Goal: Task Accomplishment & Management: Use online tool/utility

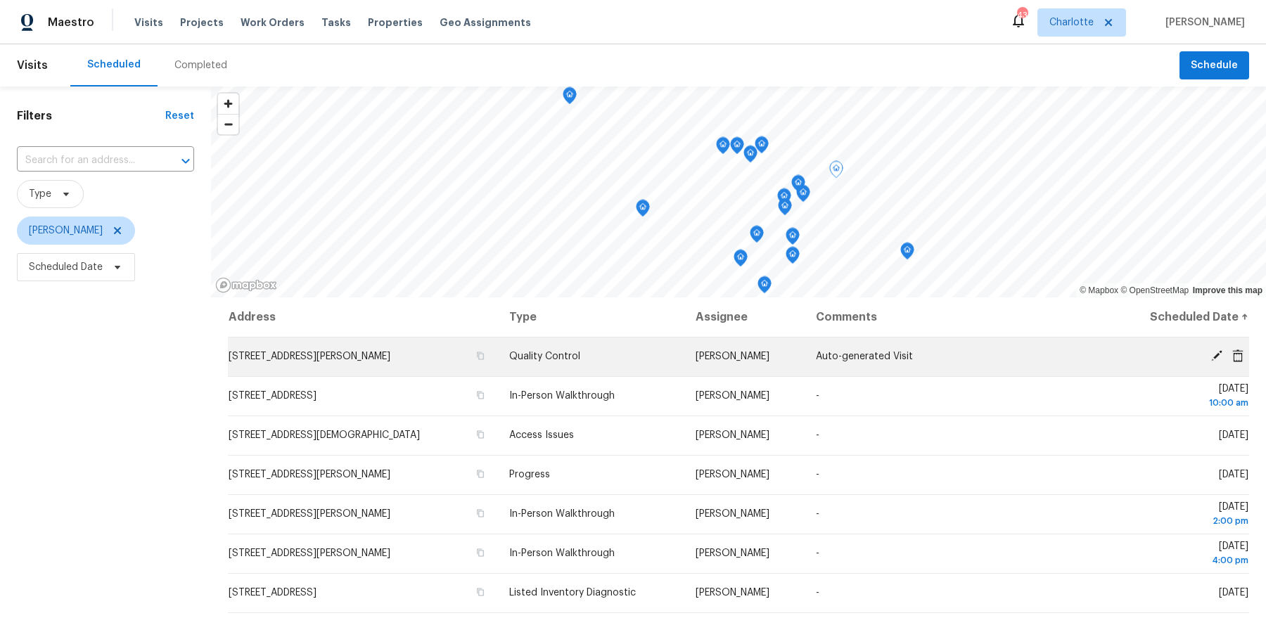
click at [1211, 352] on icon at bounding box center [1217, 356] width 13 height 13
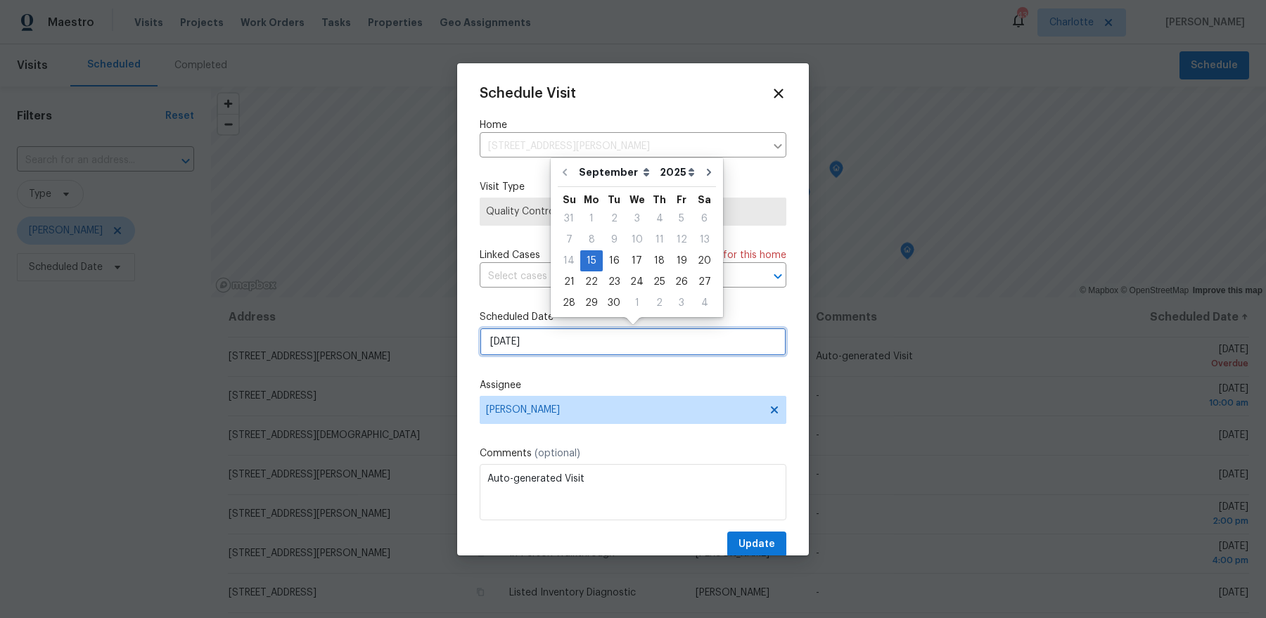
click at [620, 345] on input "9/15/2025" at bounding box center [633, 342] width 307 height 28
click at [613, 260] on div "16" at bounding box center [614, 261] width 23 height 20
type input "9/16/2025"
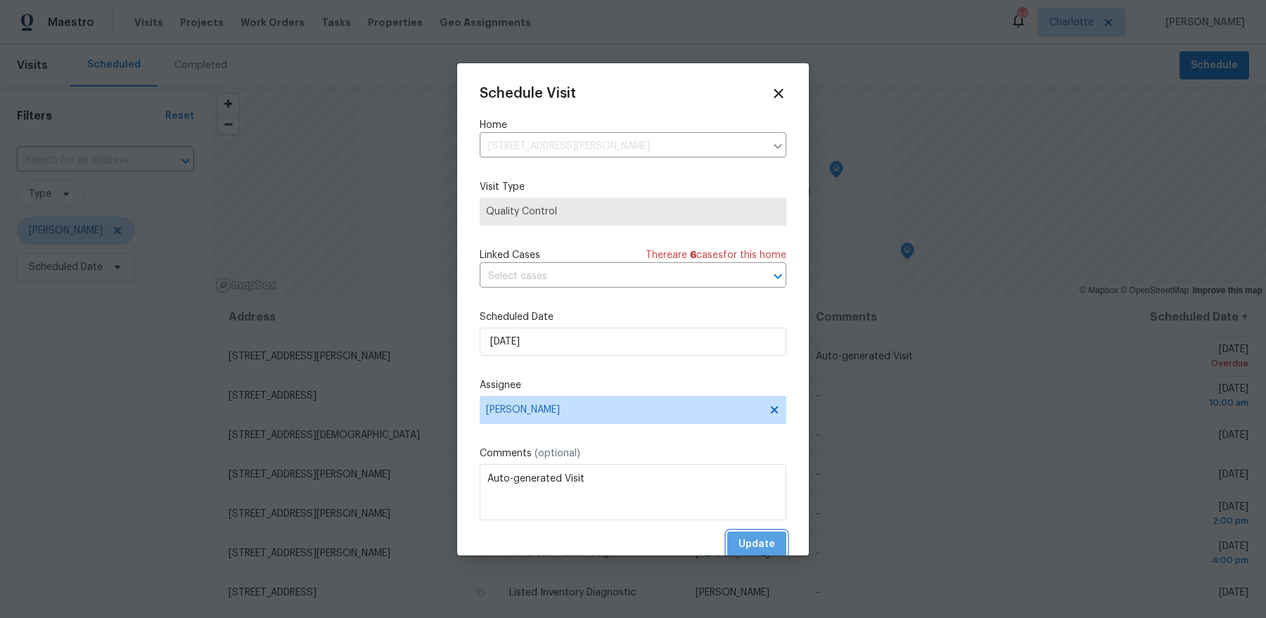
click at [759, 534] on button "Update" at bounding box center [756, 545] width 59 height 26
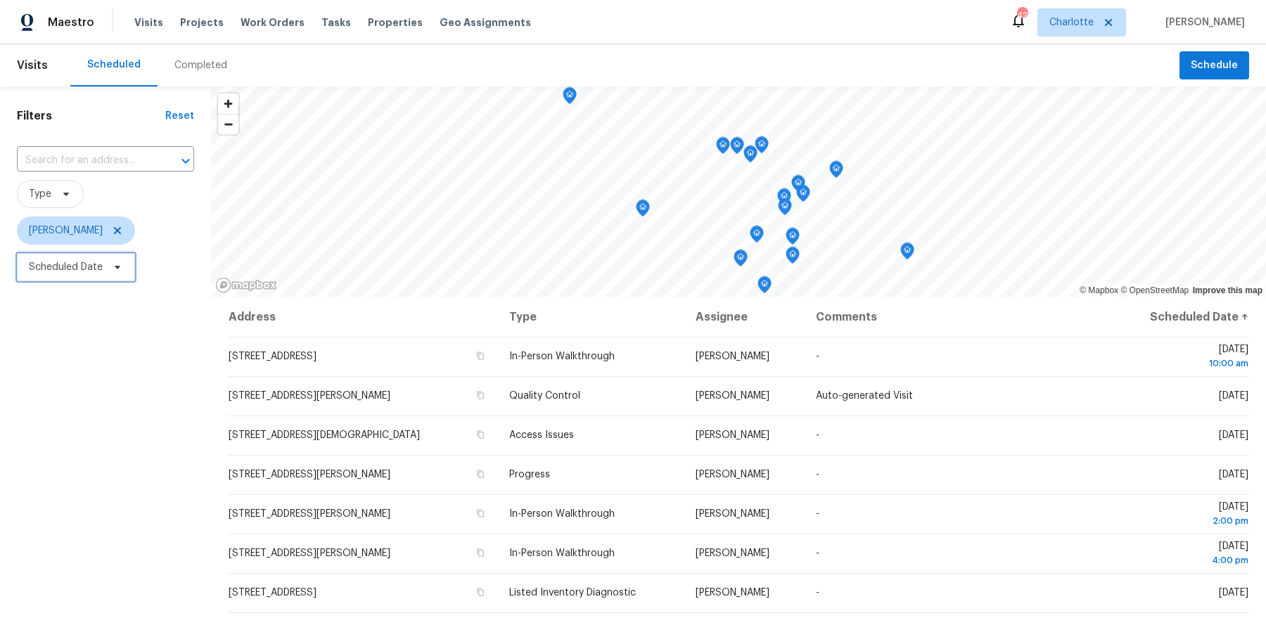
click at [51, 267] on span "Scheduled Date" at bounding box center [66, 267] width 74 height 14
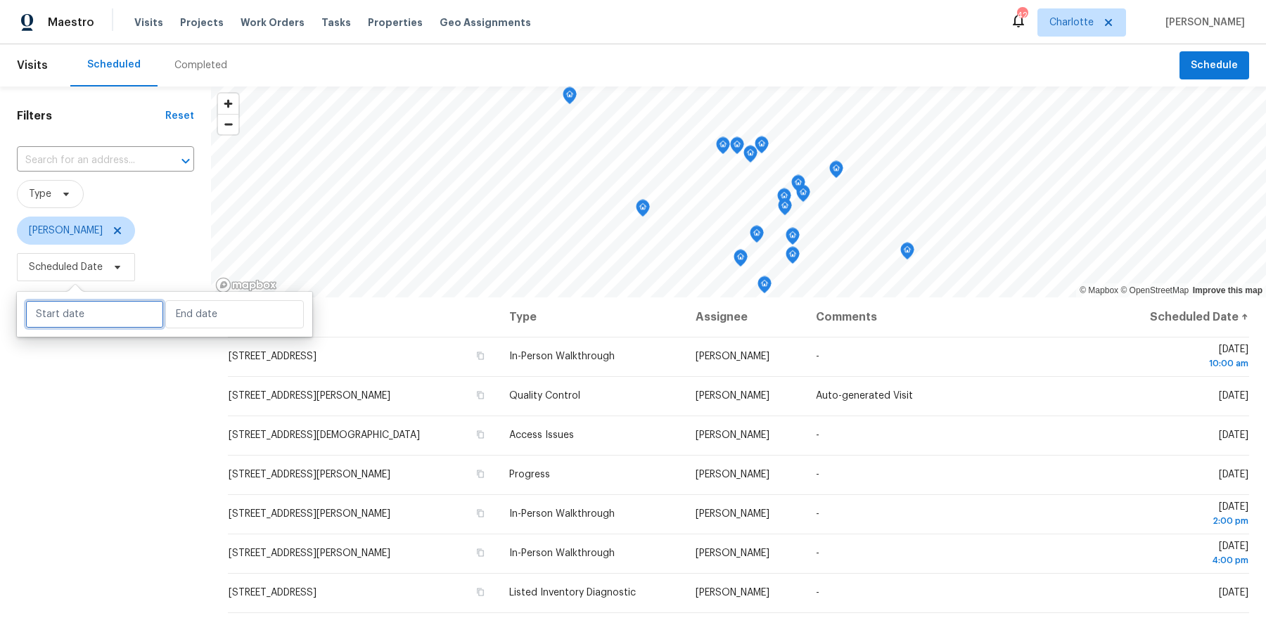
click at [95, 315] on input "text" at bounding box center [94, 314] width 139 height 28
select select "8"
select select "2025"
select select "9"
select select "2025"
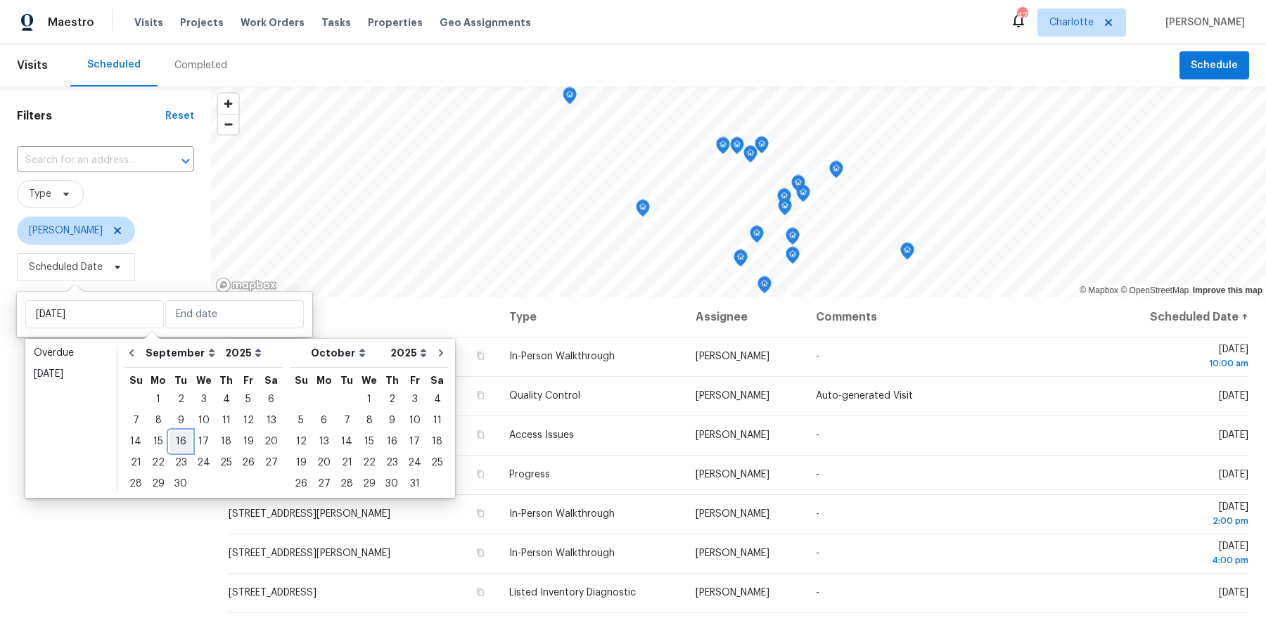
click at [177, 435] on div "16" at bounding box center [181, 442] width 23 height 20
type input "[DATE]"
click at [177, 435] on div "16" at bounding box center [181, 442] width 23 height 20
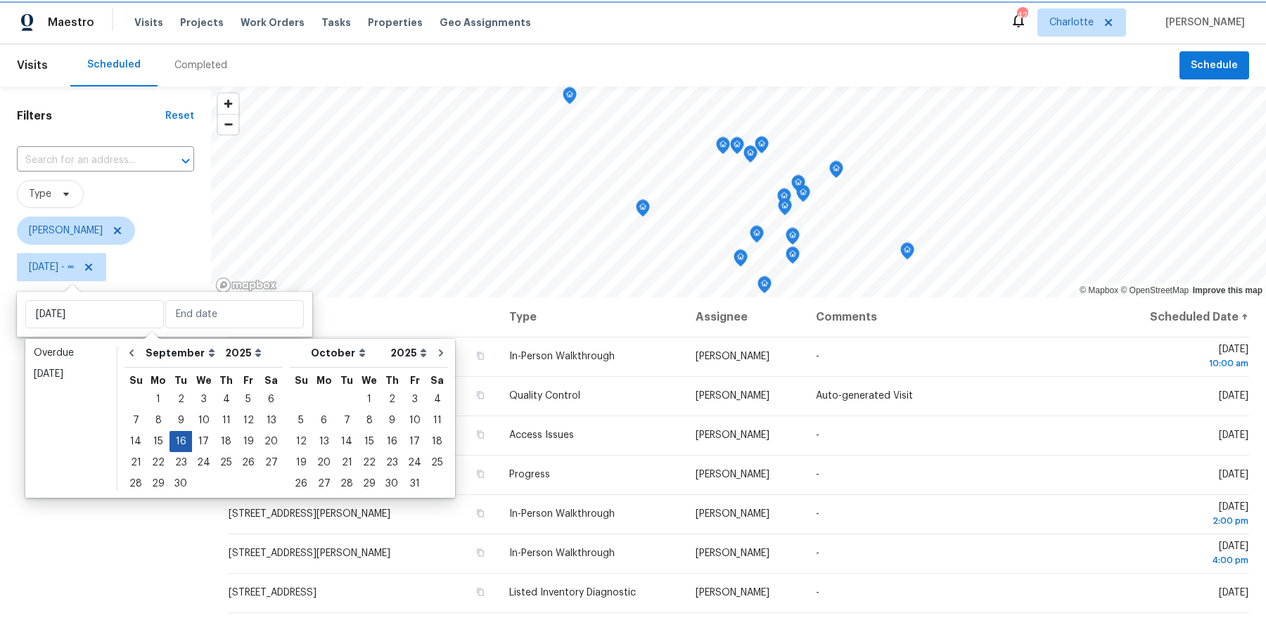
type input "[DATE]"
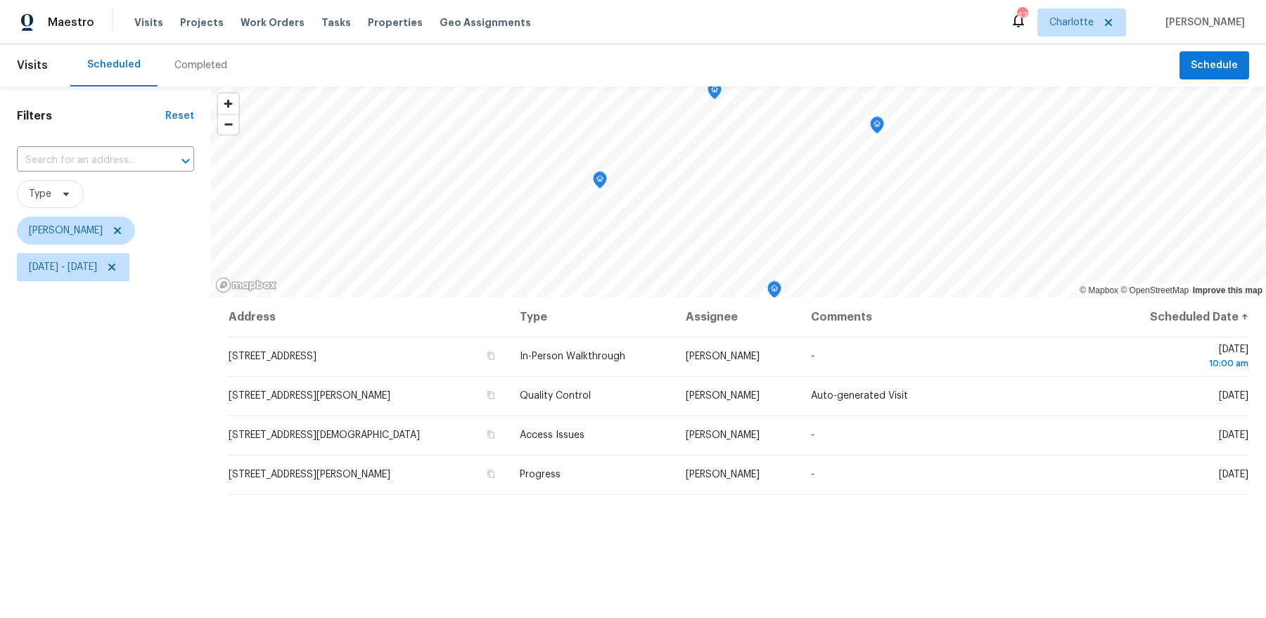
click at [163, 455] on div "Filters Reset ​ Type Dan Baquero Tue, Sep 16 - Tue, Sep 16" at bounding box center [105, 440] width 211 height 706
click at [659, 109] on icon "Map marker" at bounding box center [657, 104] width 13 height 16
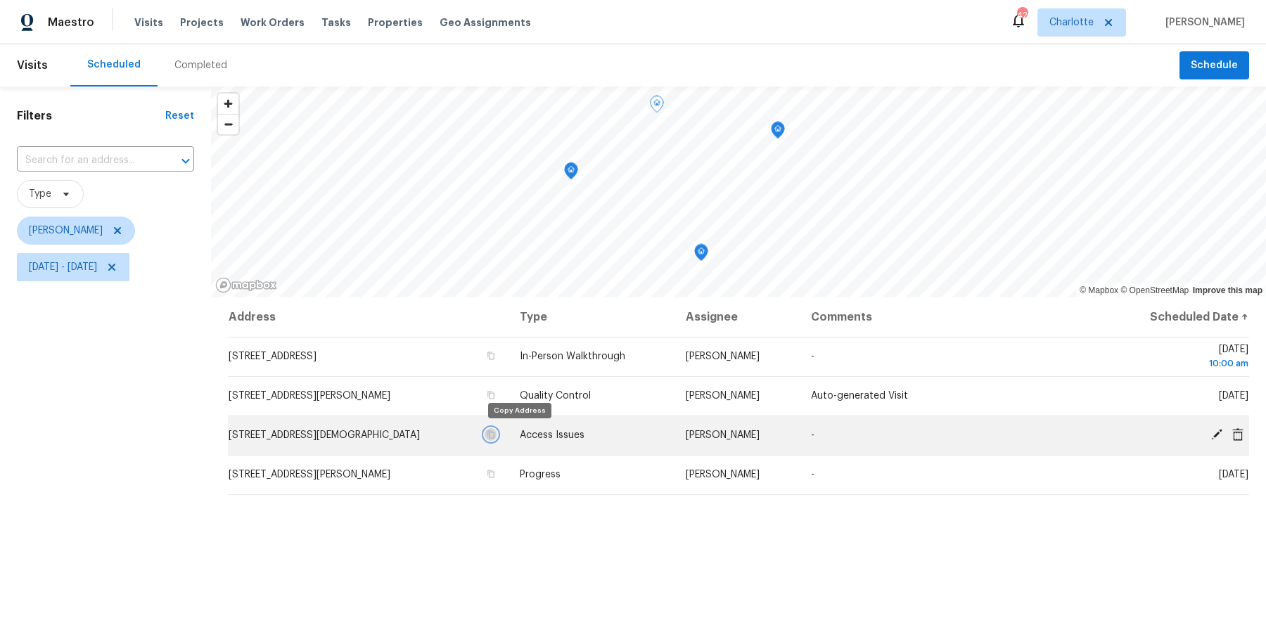
click at [495, 433] on icon "button" at bounding box center [491, 434] width 8 height 8
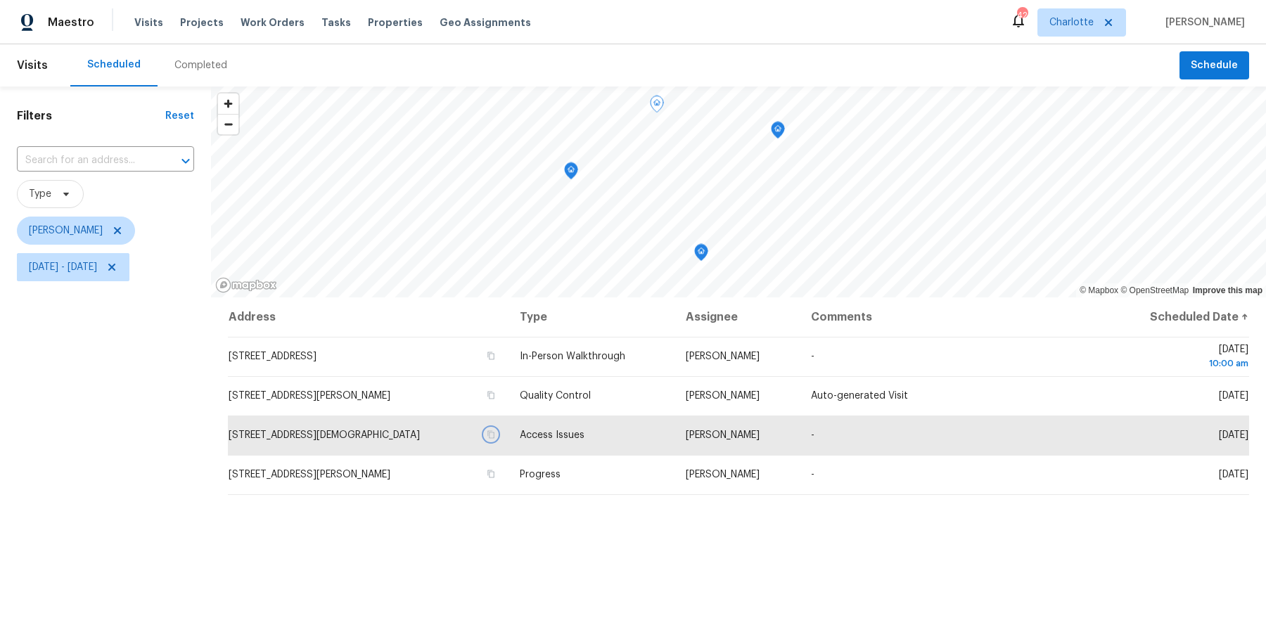
click at [570, 177] on icon "Map marker" at bounding box center [571, 171] width 13 height 16
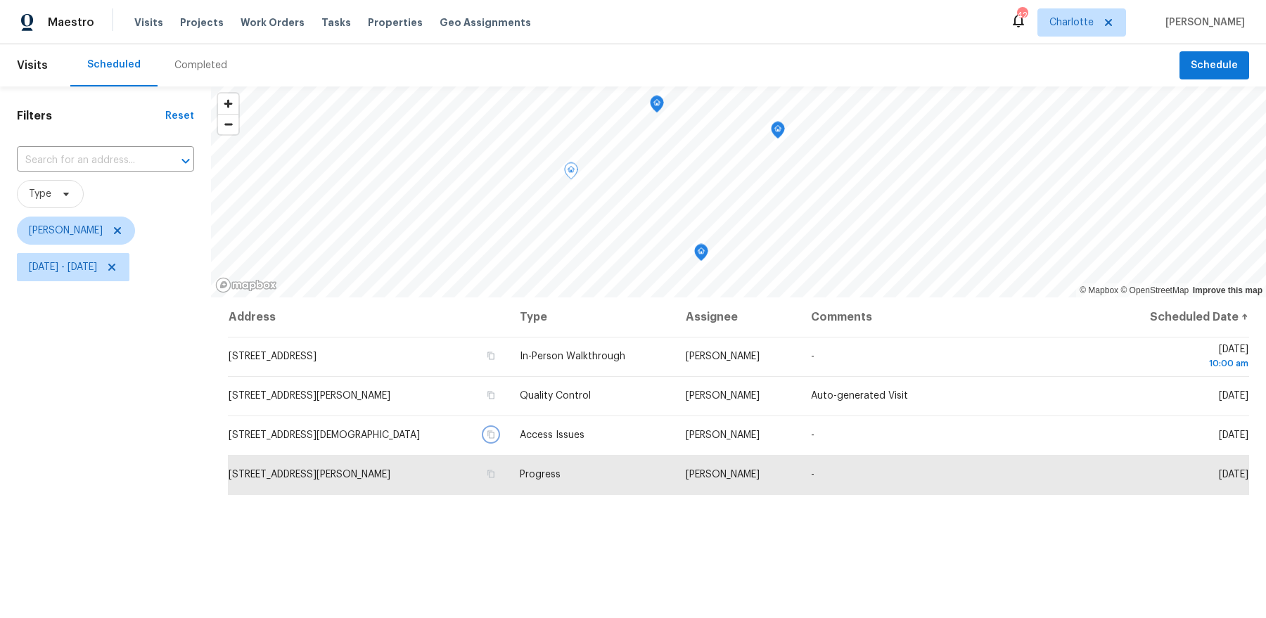
click at [708, 253] on icon "Map marker" at bounding box center [701, 253] width 14 height 18
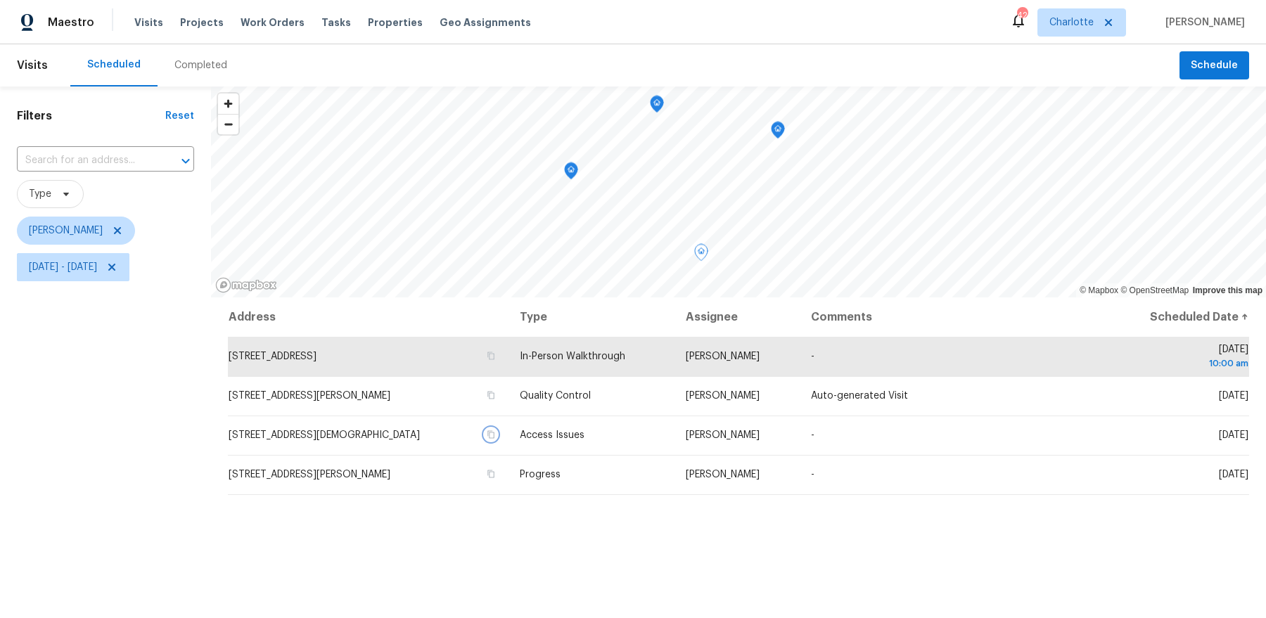
click at [781, 136] on icon "Map marker" at bounding box center [778, 131] width 14 height 18
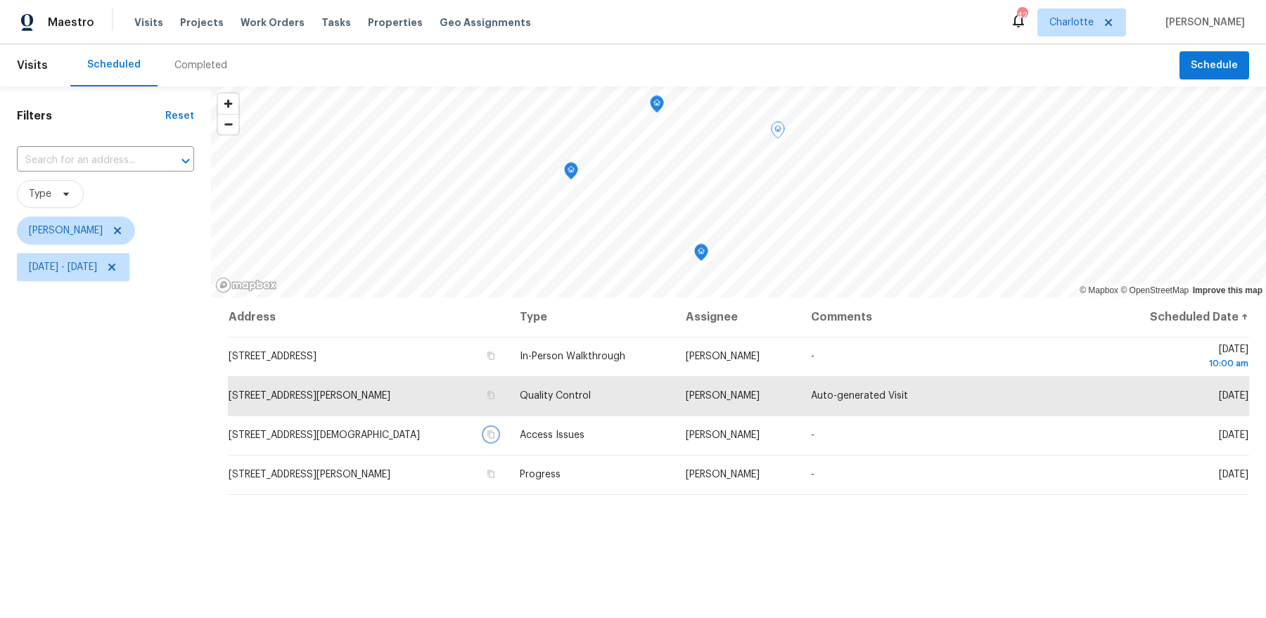
click at [704, 253] on icon "Map marker" at bounding box center [701, 253] width 13 height 16
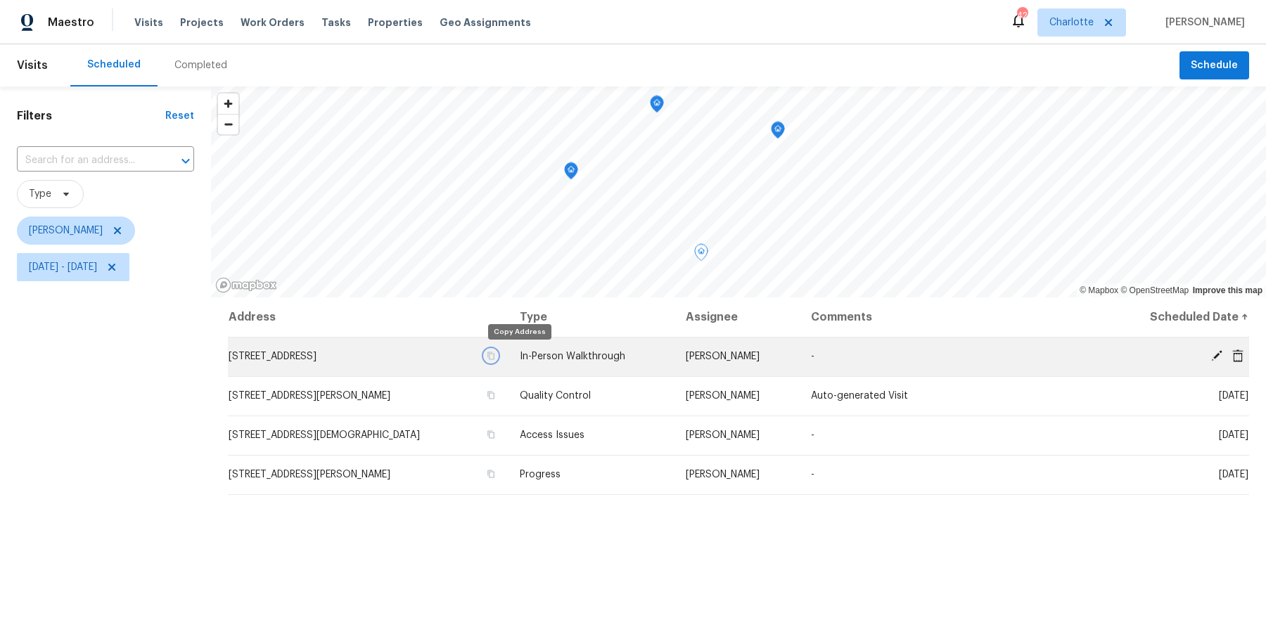
click at [495, 355] on icon "button" at bounding box center [491, 356] width 8 height 8
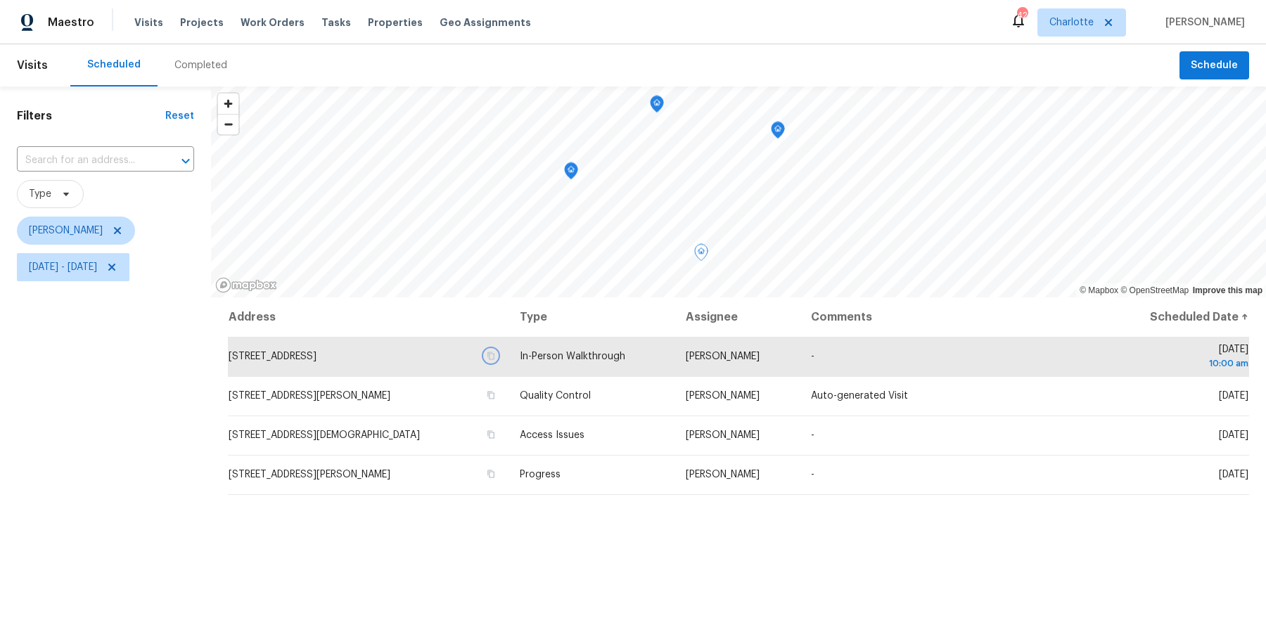
click at [573, 172] on icon "Map marker" at bounding box center [571, 171] width 13 height 16
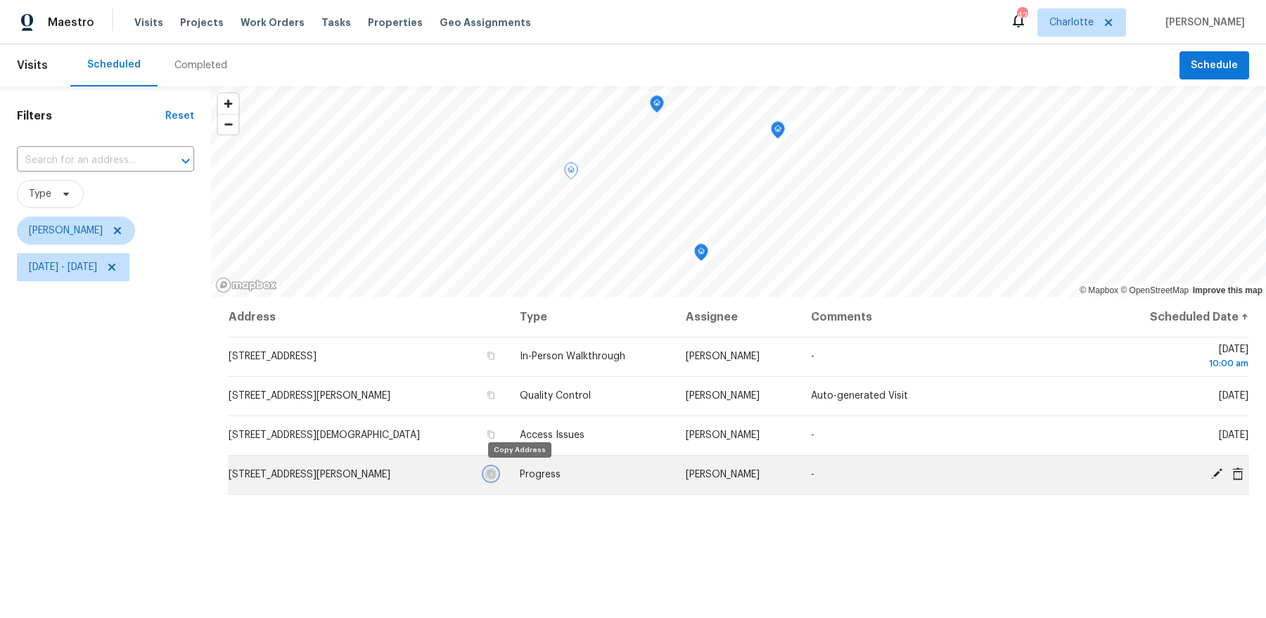
click at [494, 473] on icon "button" at bounding box center [490, 475] width 7 height 8
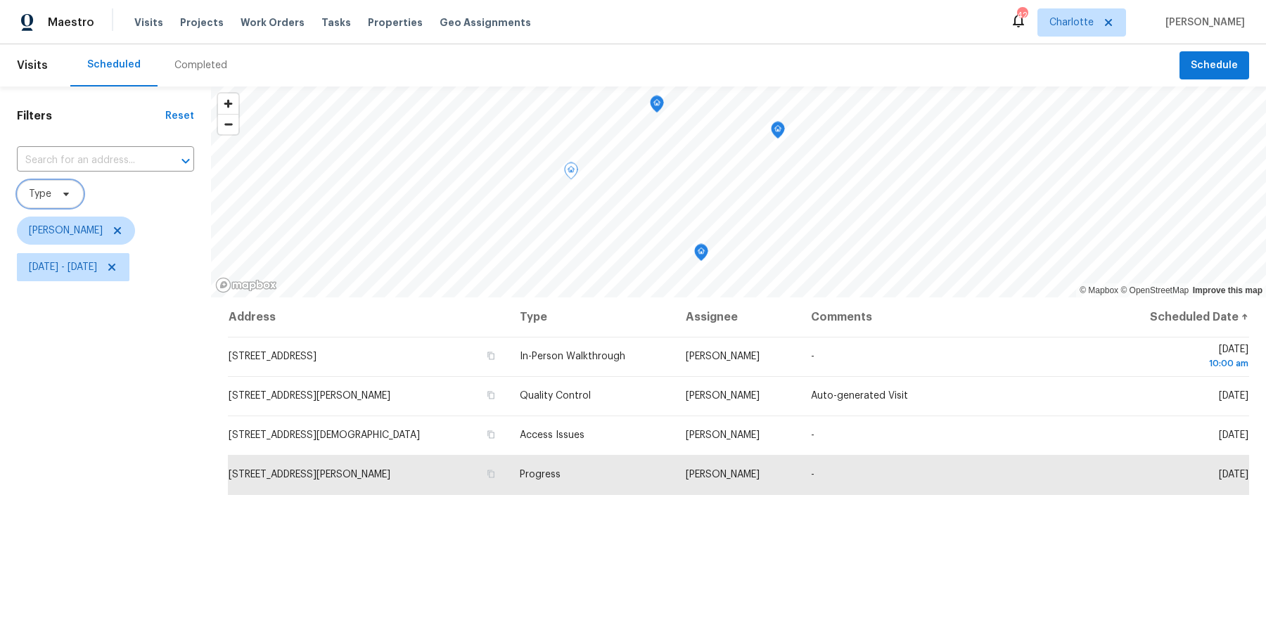
click at [61, 191] on icon at bounding box center [65, 194] width 11 height 11
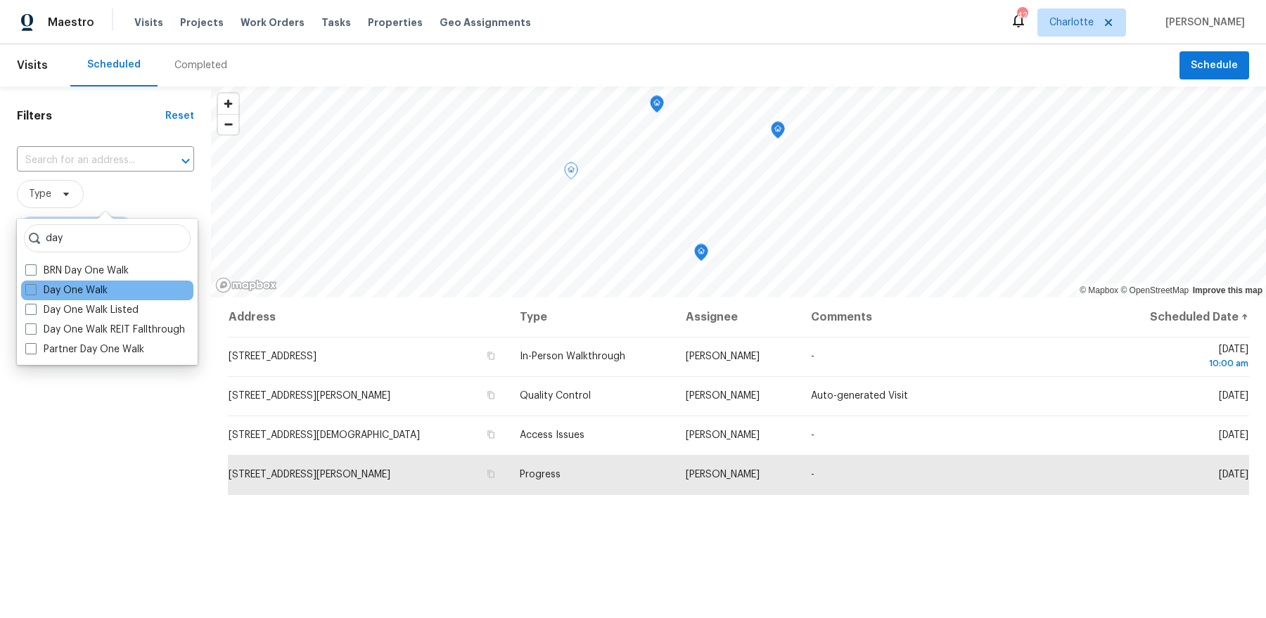
type input "day"
click at [70, 298] on div "Day One Walk" at bounding box center [107, 291] width 172 height 20
click at [70, 293] on label "Day One Walk" at bounding box center [66, 290] width 82 height 14
click at [34, 293] on input "Day One Walk" at bounding box center [29, 287] width 9 height 9
checkbox input "true"
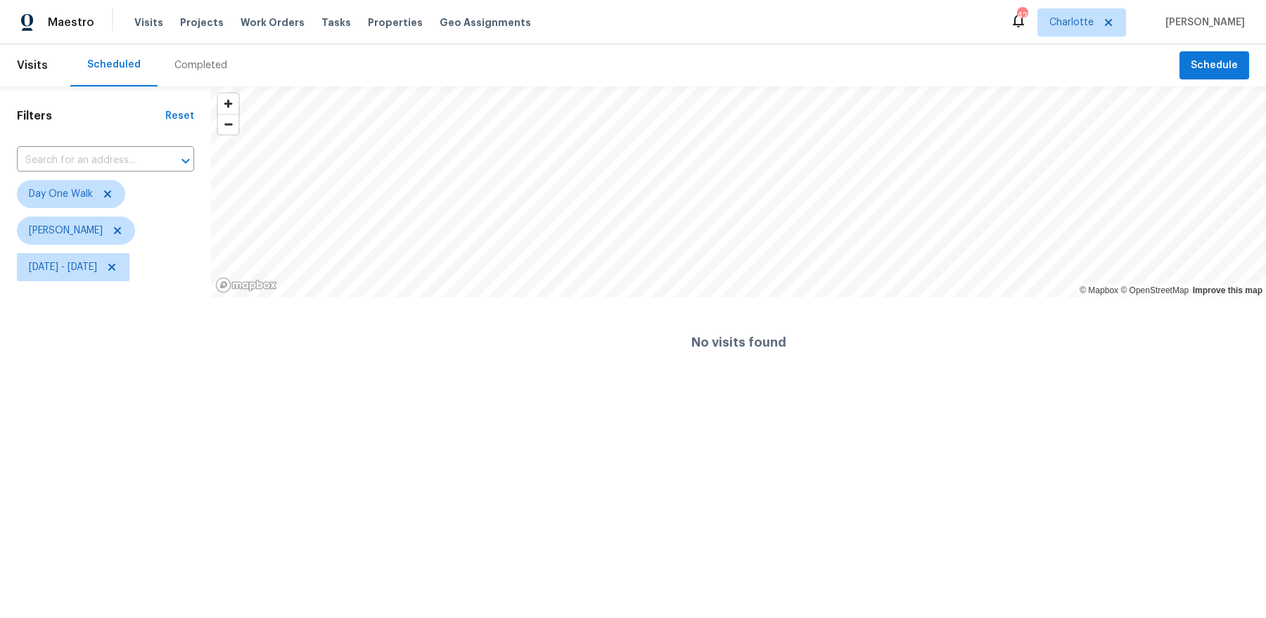
click at [127, 388] on html "Maestro Visits Projects Work Orders Tasks Properties Geo Assignments 42 Charlot…" at bounding box center [633, 194] width 1266 height 388
click at [114, 229] on icon at bounding box center [117, 230] width 7 height 7
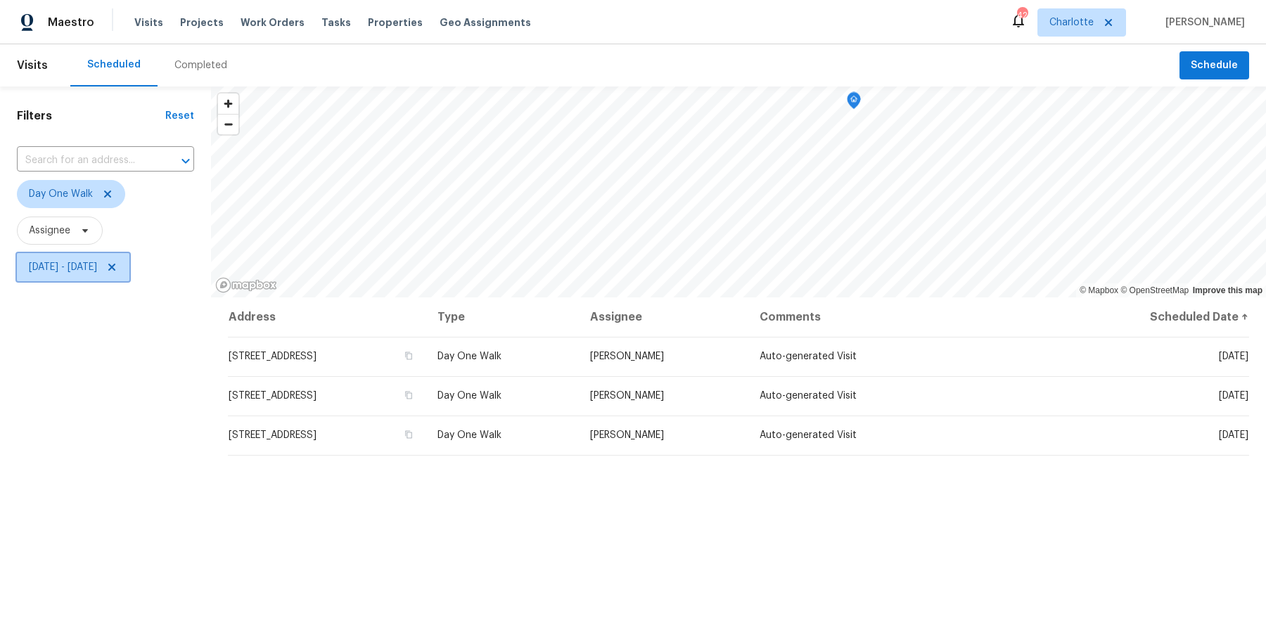
click at [115, 267] on icon at bounding box center [111, 267] width 7 height 7
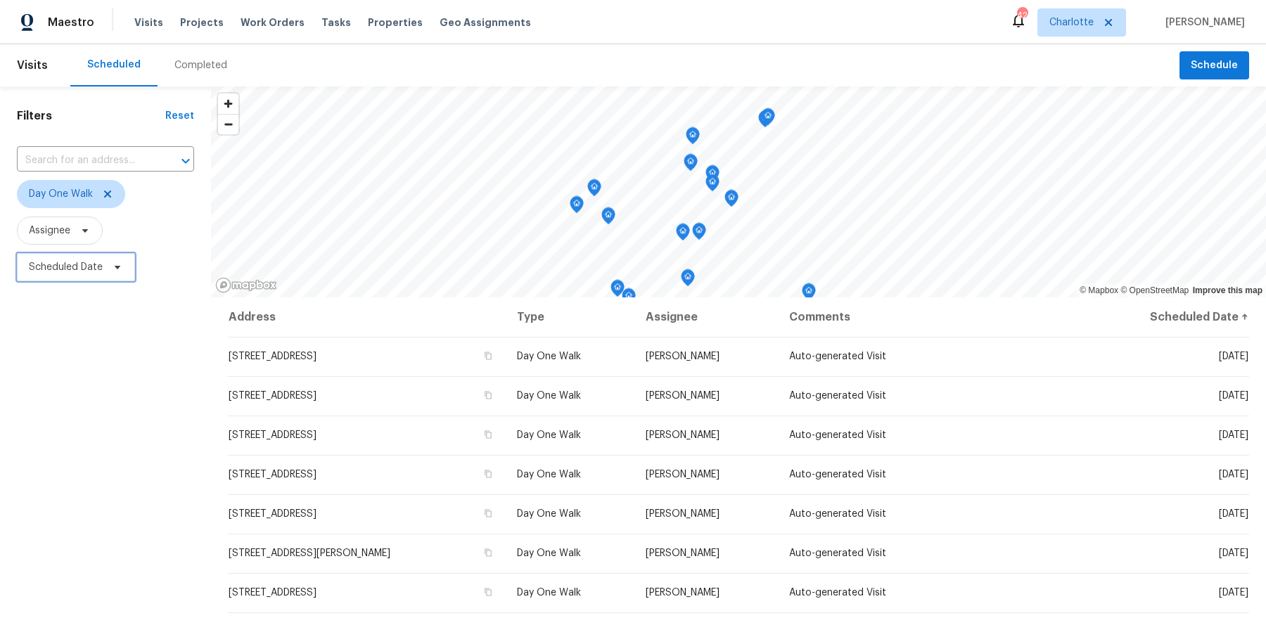
click at [694, 136] on icon "Map marker" at bounding box center [693, 136] width 4 height 4
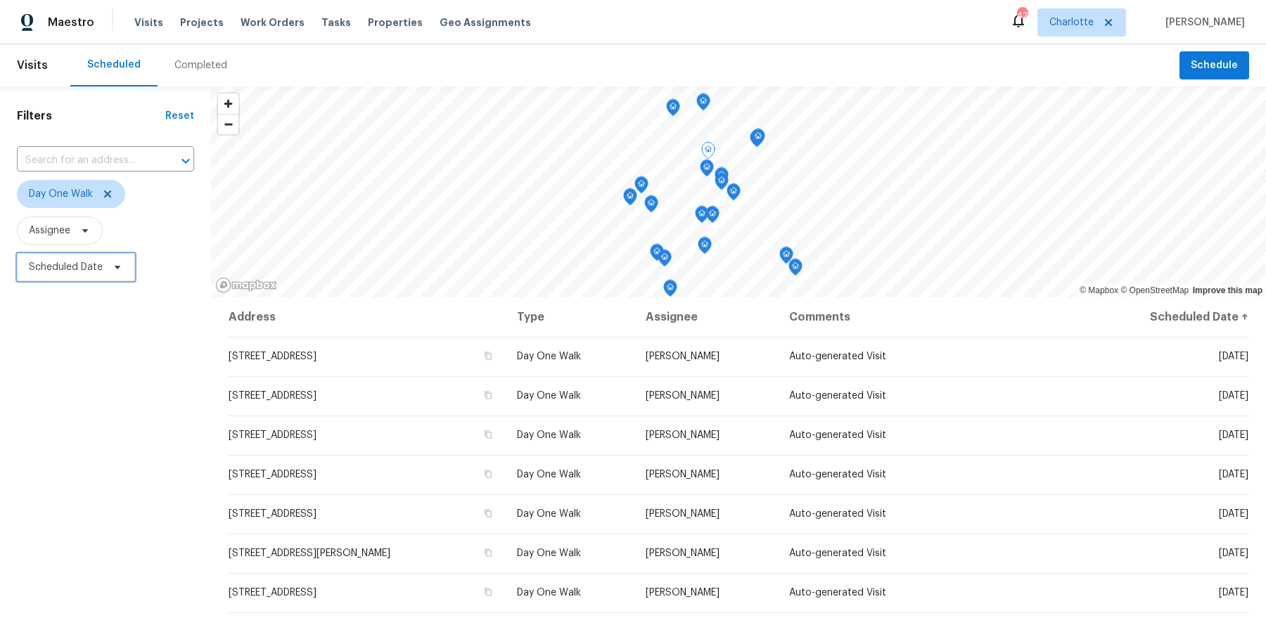
click at [672, 107] on icon "Map marker" at bounding box center [672, 108] width 1 height 2
click at [106, 253] on span "Scheduled Date" at bounding box center [76, 267] width 118 height 28
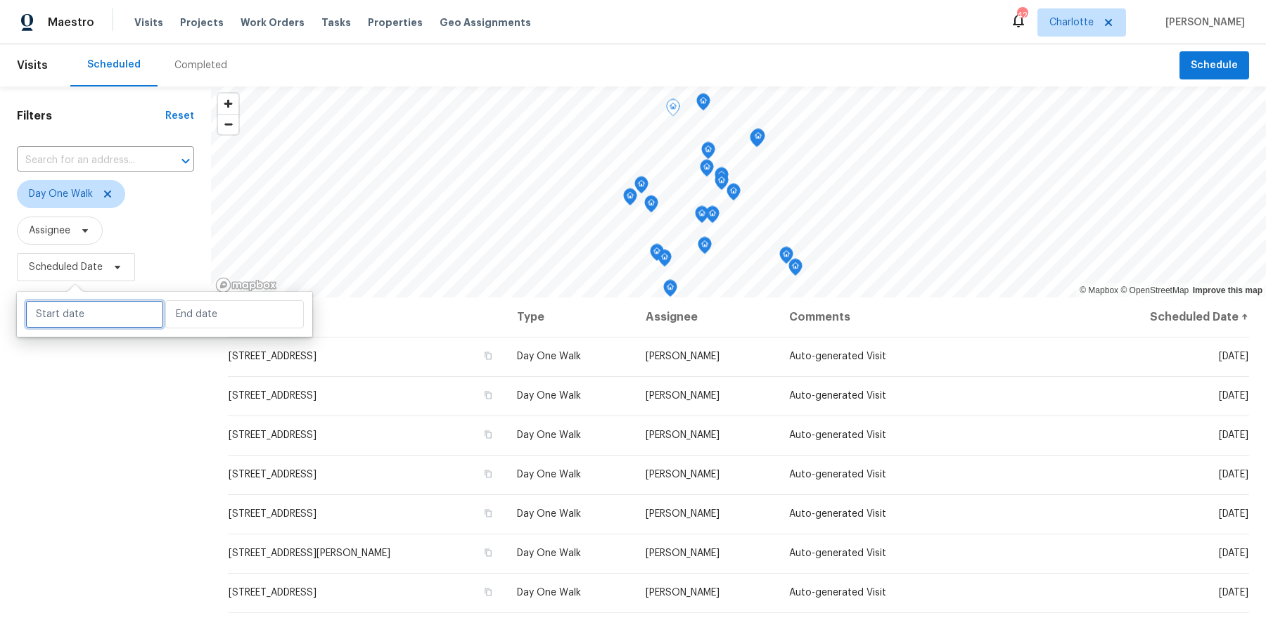
select select "8"
select select "2025"
select select "9"
select select "2025"
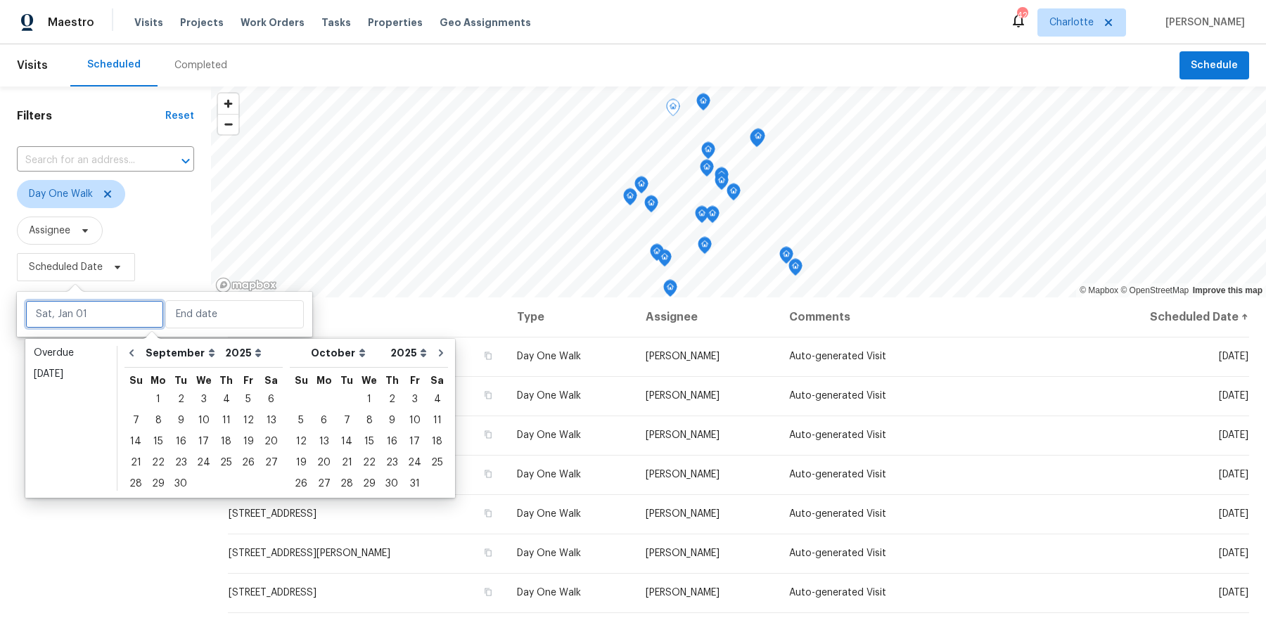
click at [93, 304] on input "text" at bounding box center [94, 314] width 139 height 28
click at [156, 439] on div "15" at bounding box center [158, 442] width 23 height 20
type input "Mon, Sep 15"
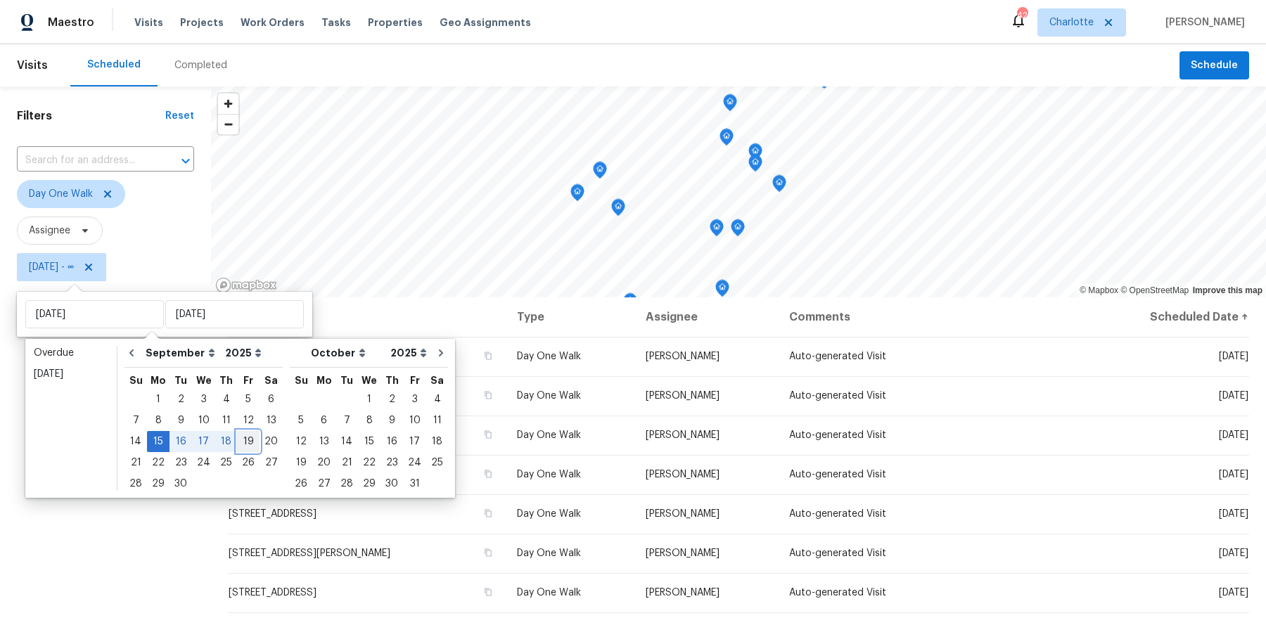
click at [237, 444] on div "19" at bounding box center [248, 442] width 23 height 20
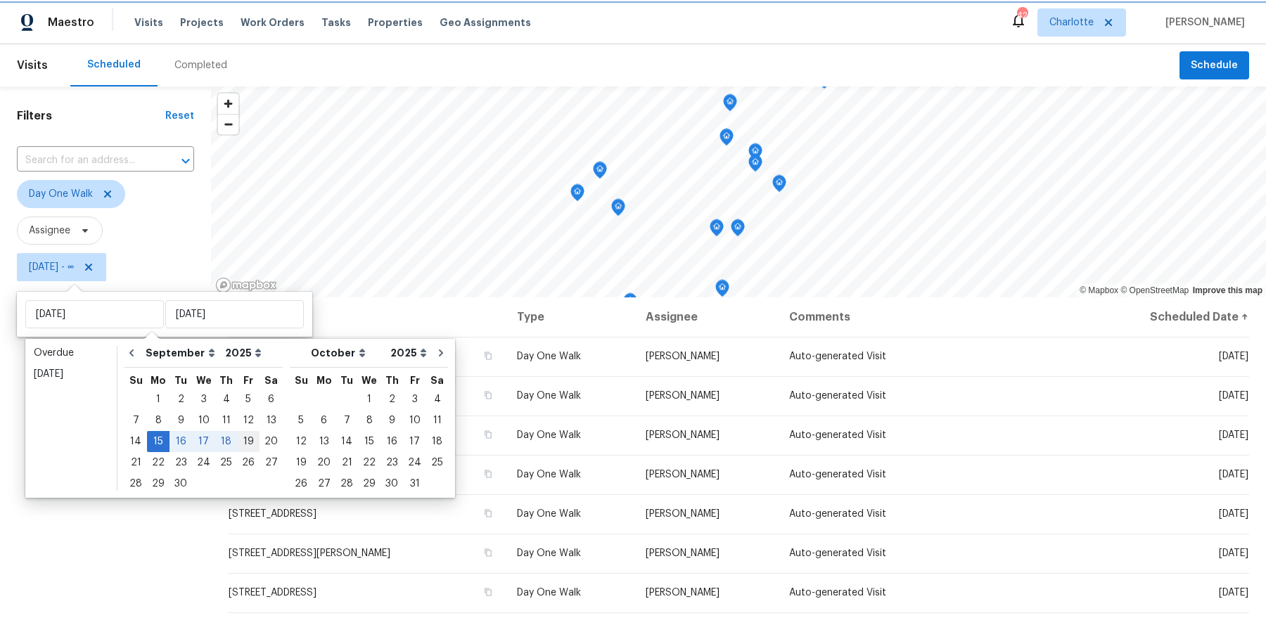
type input "Fri, Sep 19"
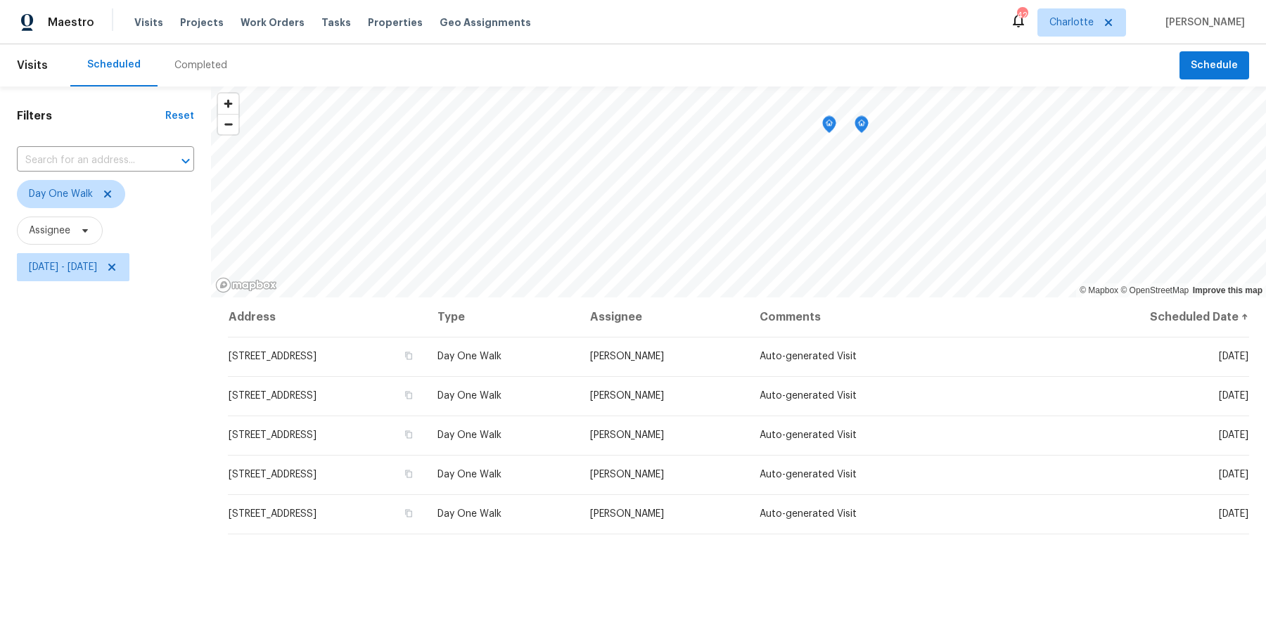
click at [127, 468] on div "Filters Reset ​ Day One Walk Assignee Mon, Sep 15 - Fri, Sep 19" at bounding box center [105, 440] width 211 height 706
click at [56, 269] on span "Mon, Sep 15 - Fri, Sep 19" at bounding box center [63, 267] width 68 height 14
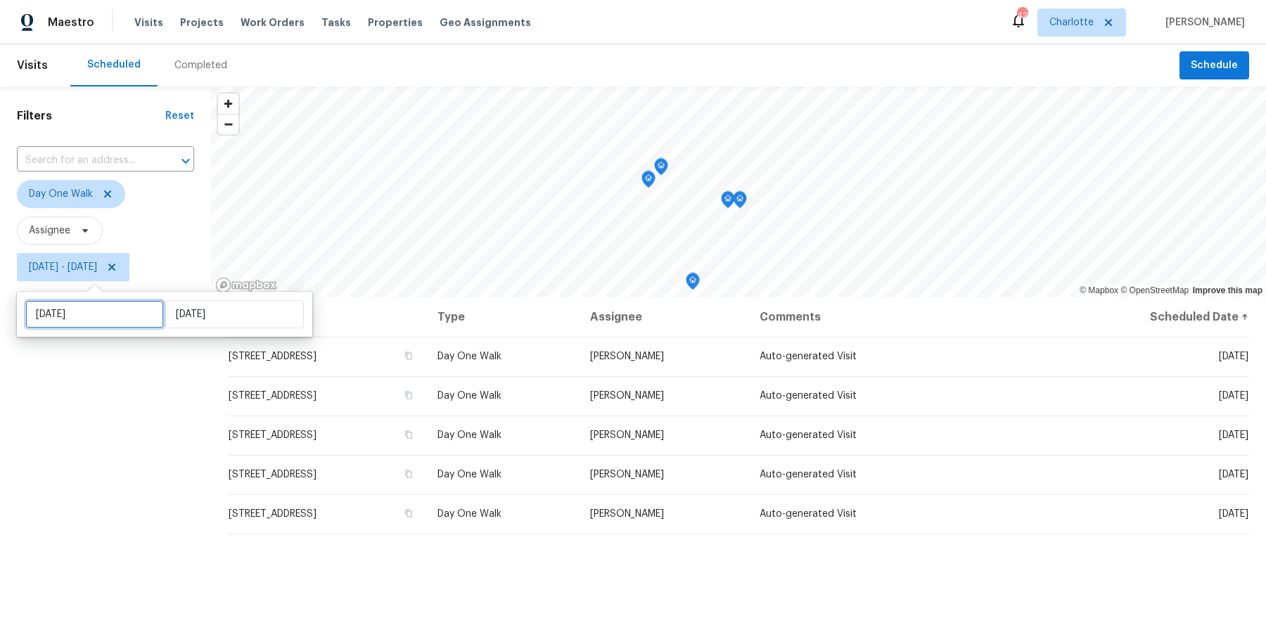
click at [68, 317] on input "Mon, Sep 15" at bounding box center [94, 314] width 139 height 28
select select "8"
select select "2025"
select select "9"
select select "2025"
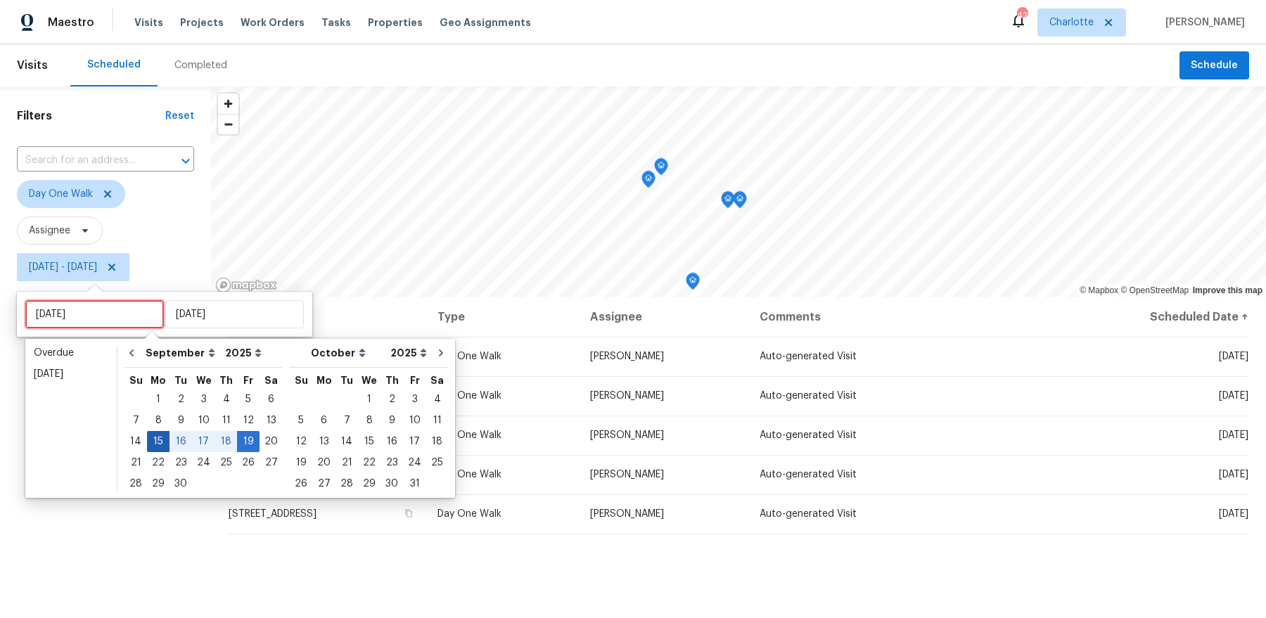
type input "Mon, Sep 08"
type input "Tue, Sep 23"
click at [163, 457] on div "22" at bounding box center [158, 463] width 23 height 20
type input "[DATE]"
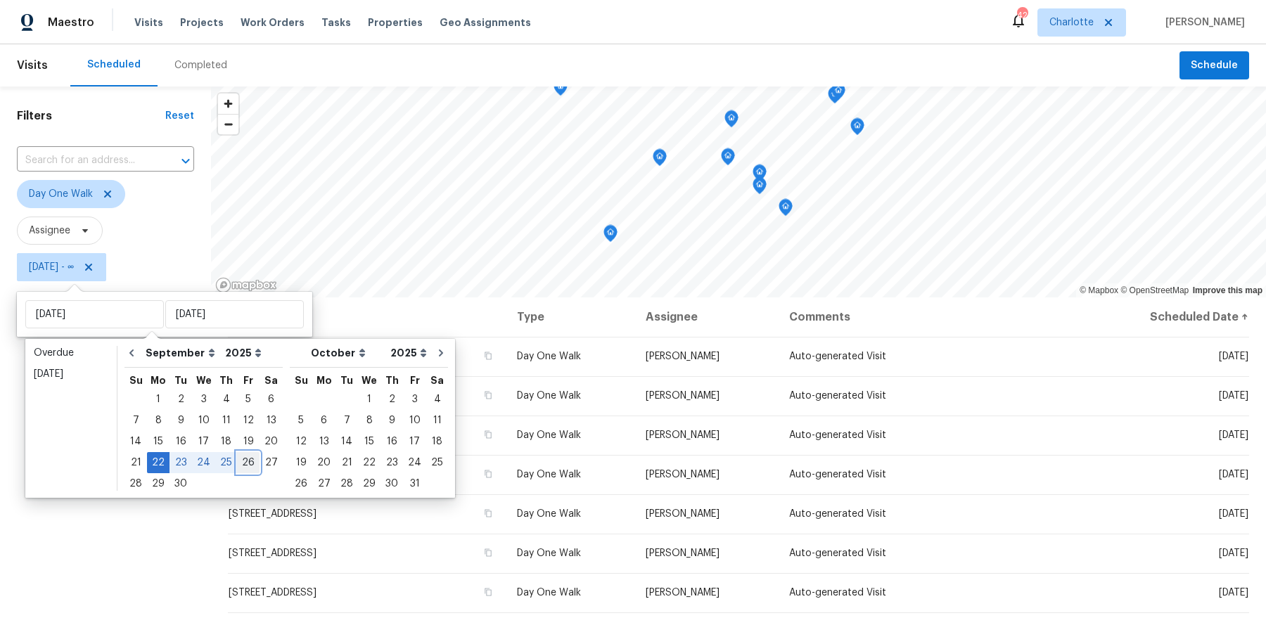
click at [239, 465] on div "26" at bounding box center [248, 463] width 23 height 20
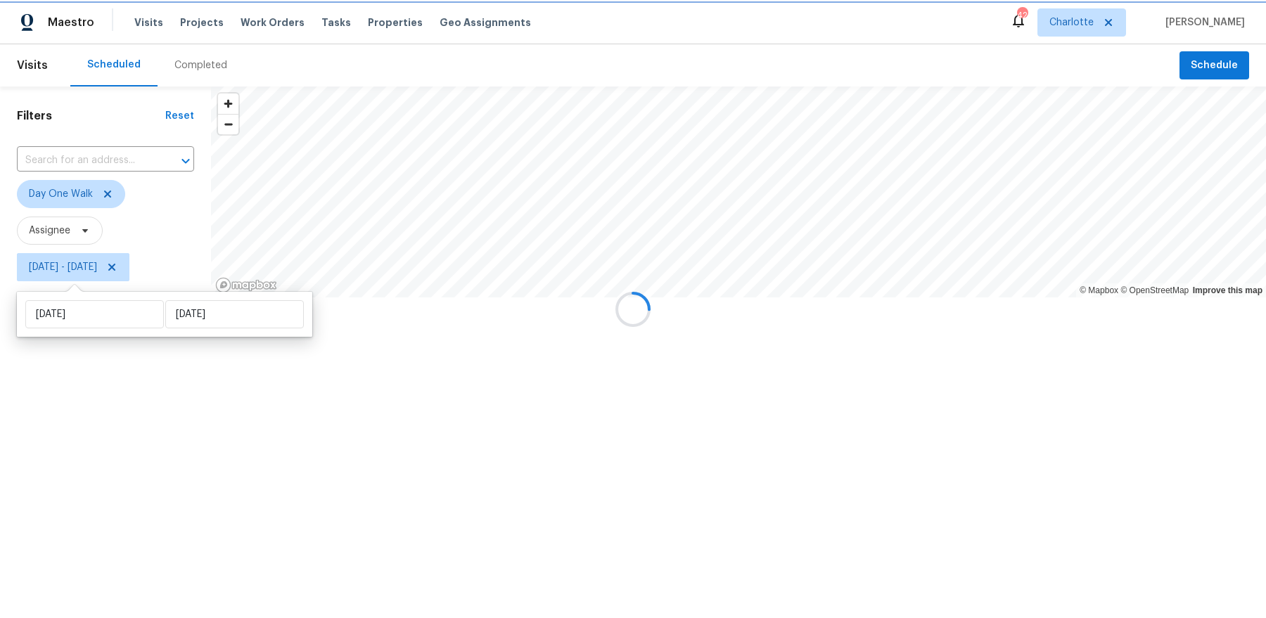
type input "[DATE]"
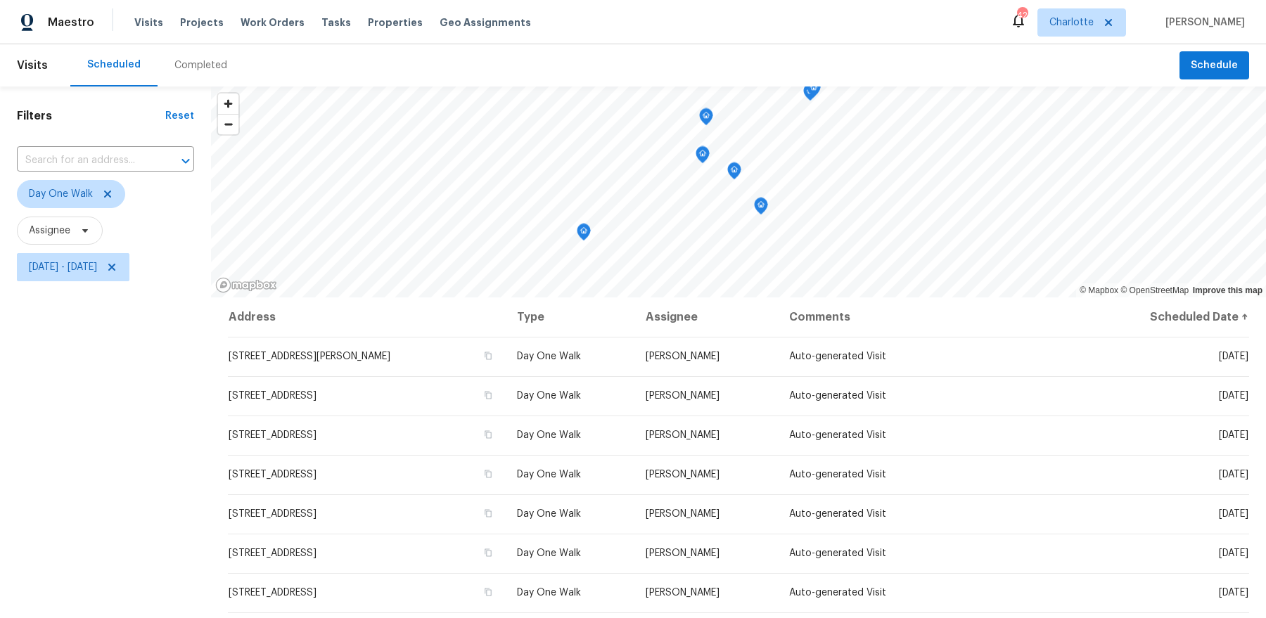
click at [130, 480] on div "Filters Reset ​ Day One Walk Assignee Mon, Sep 22 - Fri, Sep 26" at bounding box center [105, 440] width 211 height 706
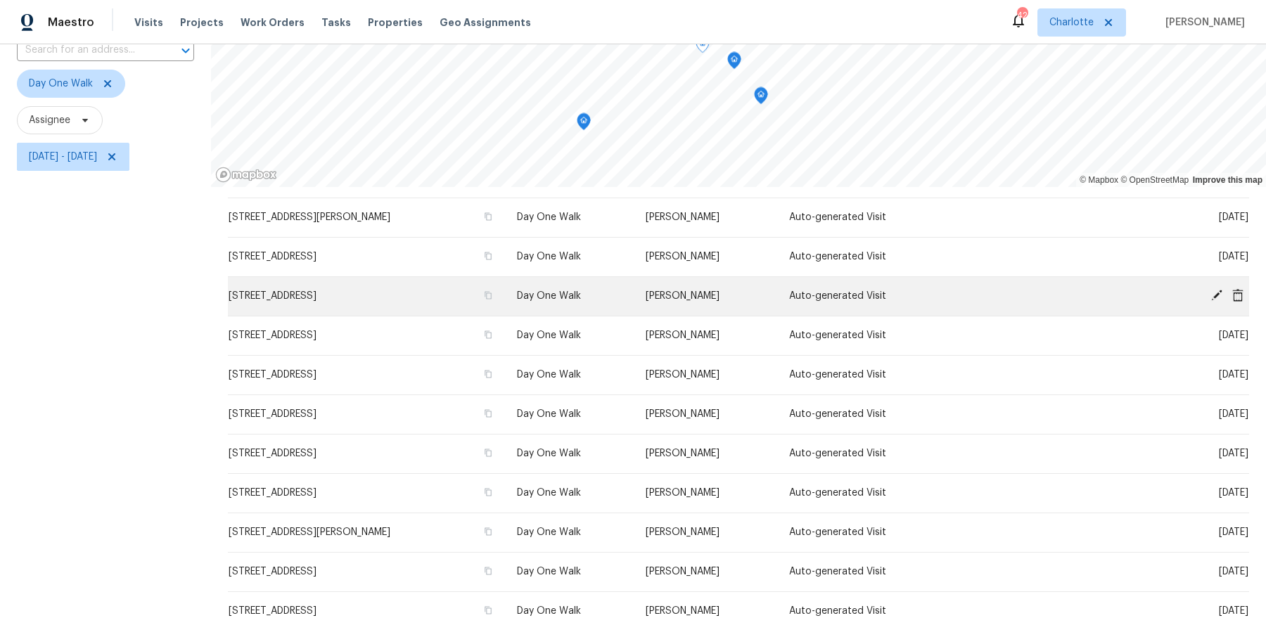
scroll to position [173, 0]
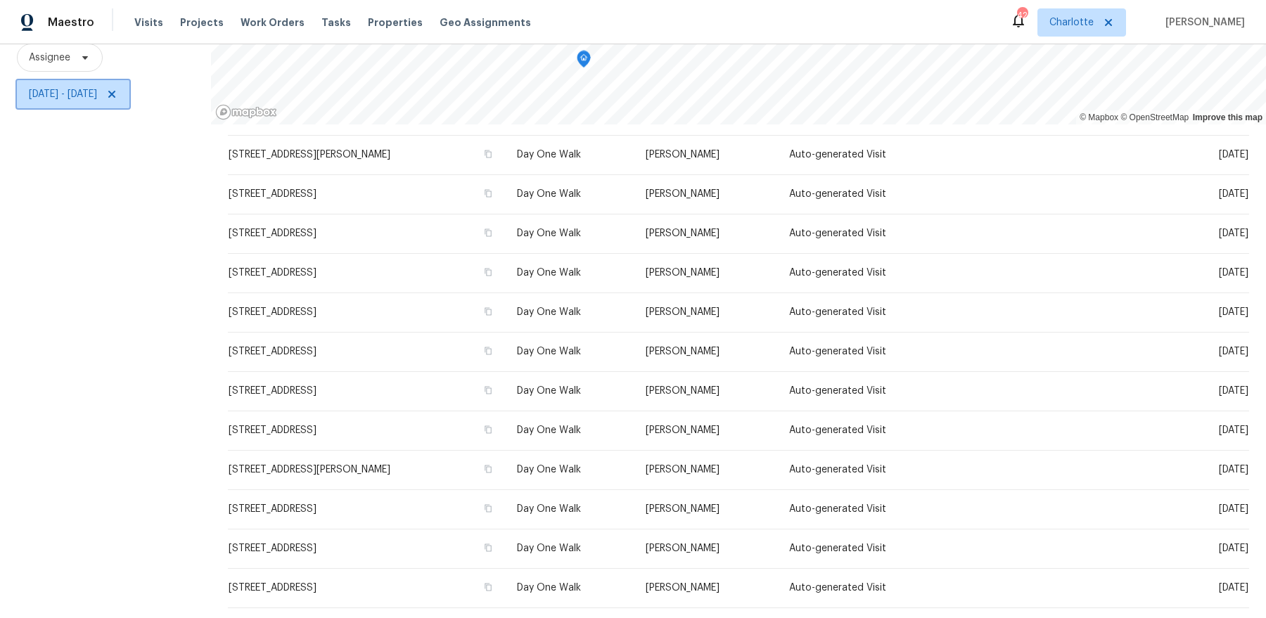
click at [46, 90] on span "Mon, Sep 22 - Fri, Sep 26" at bounding box center [63, 94] width 68 height 14
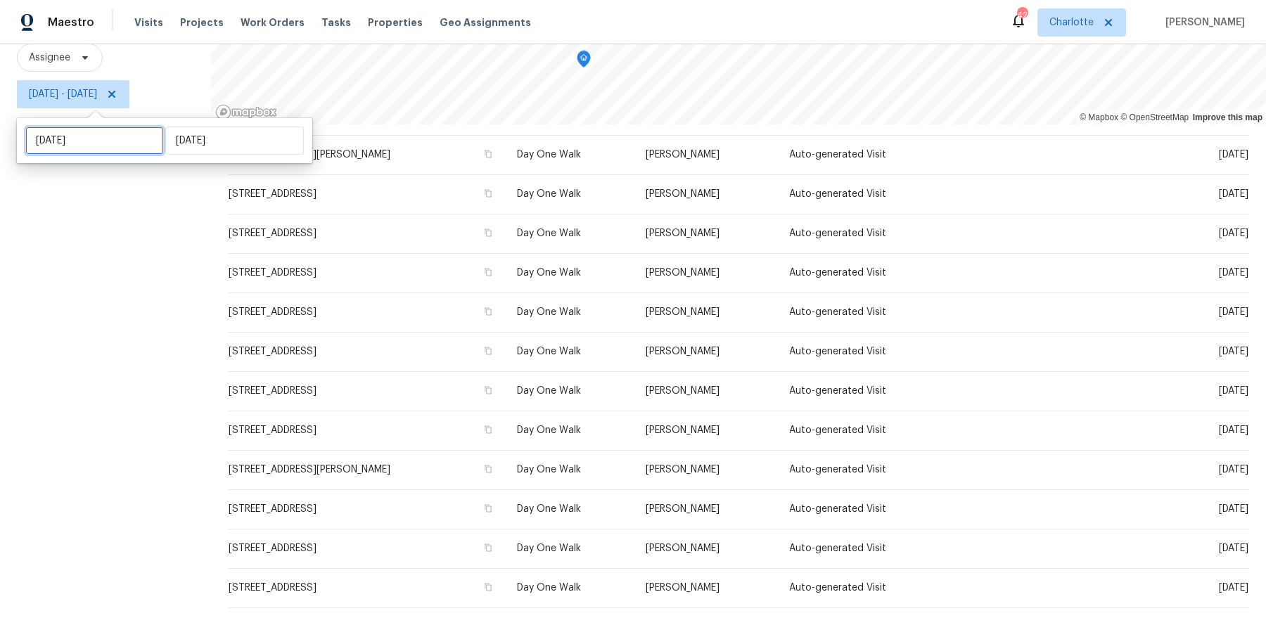
click at [64, 134] on input "[DATE]" at bounding box center [94, 141] width 139 height 28
select select "8"
select select "2025"
select select "9"
select select "2025"
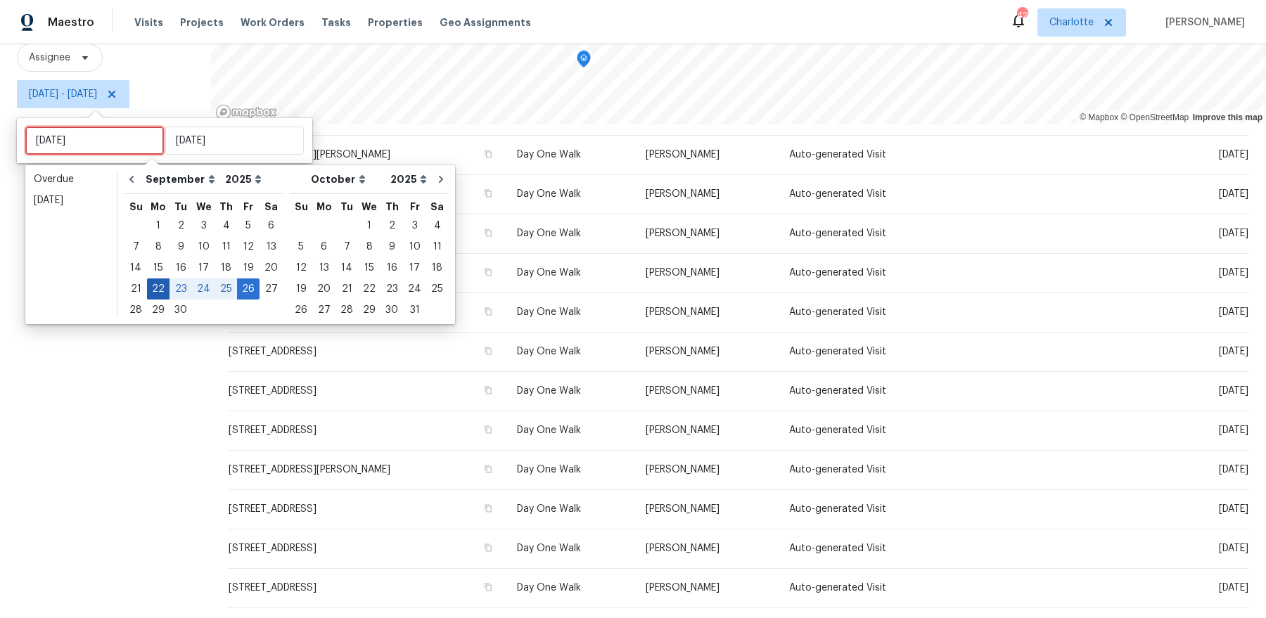
type input "Mon, Sep 15"
type input "[DATE]"
click at [151, 306] on div "29" at bounding box center [158, 310] width 23 height 20
type input "[DATE]"
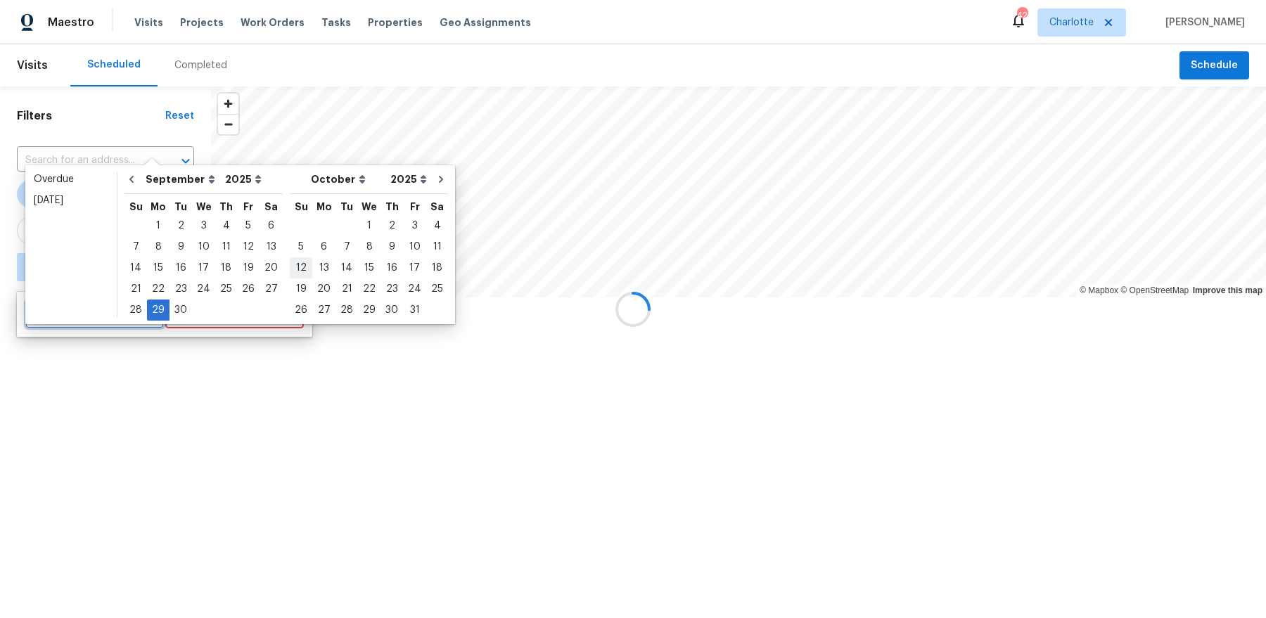
type input "Wed, Sep 24"
type input "[DATE]"
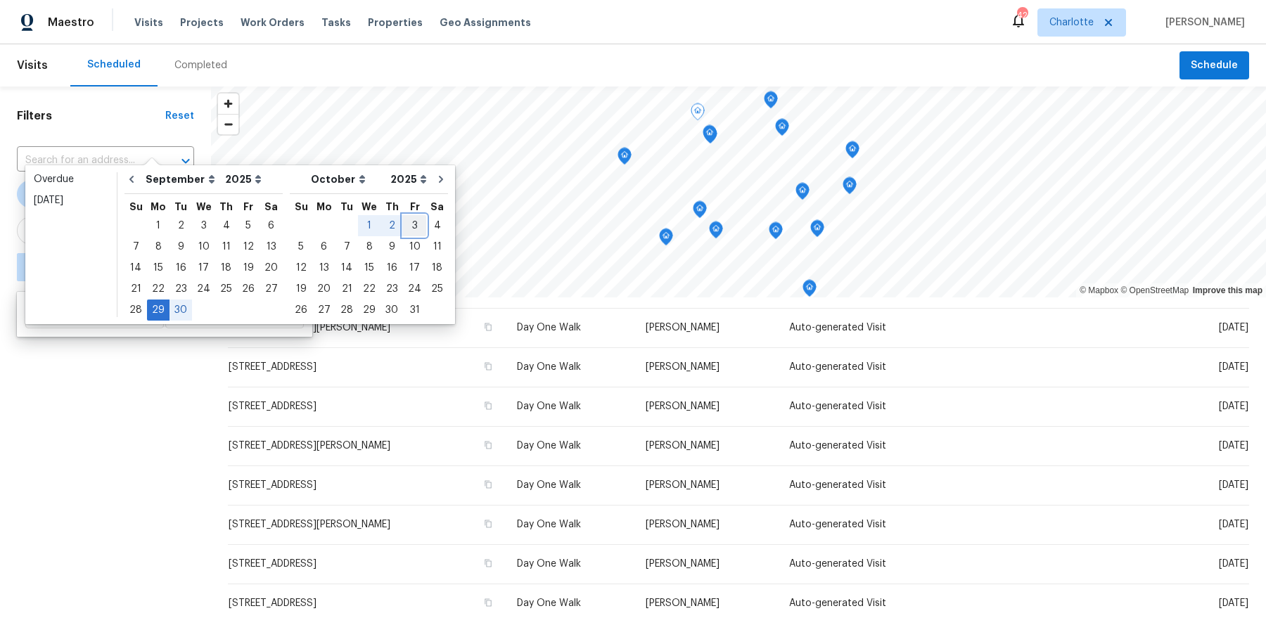
click at [403, 229] on div "3" at bounding box center [414, 226] width 23 height 20
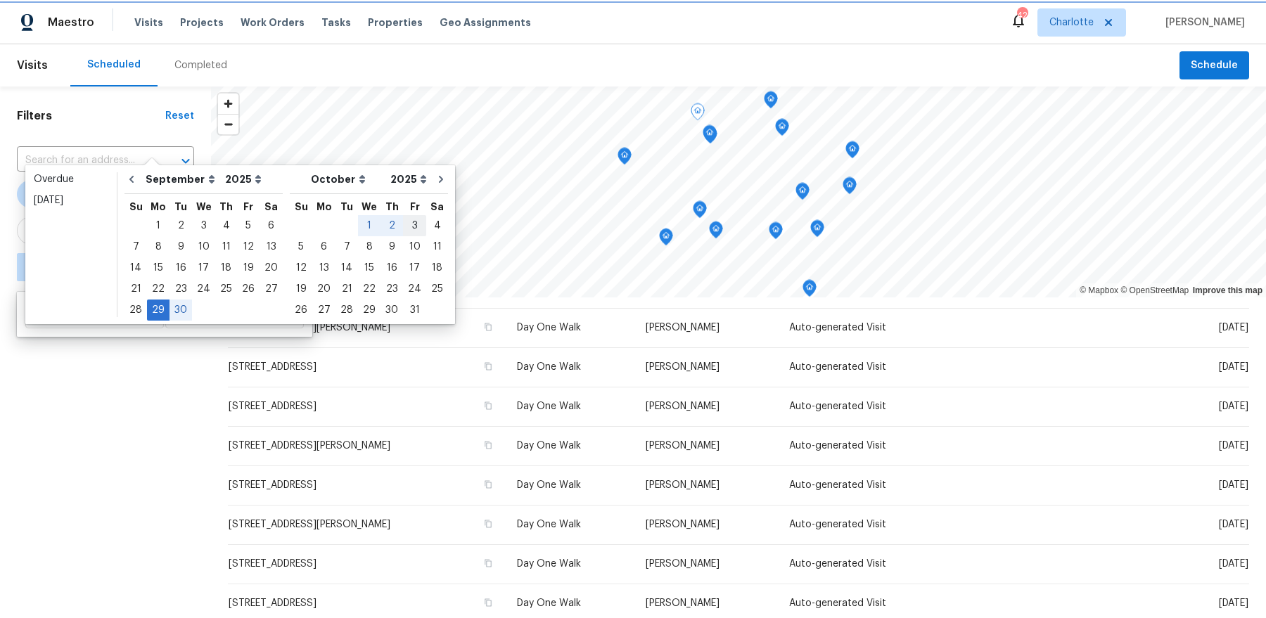
type input "Fri, Oct 03"
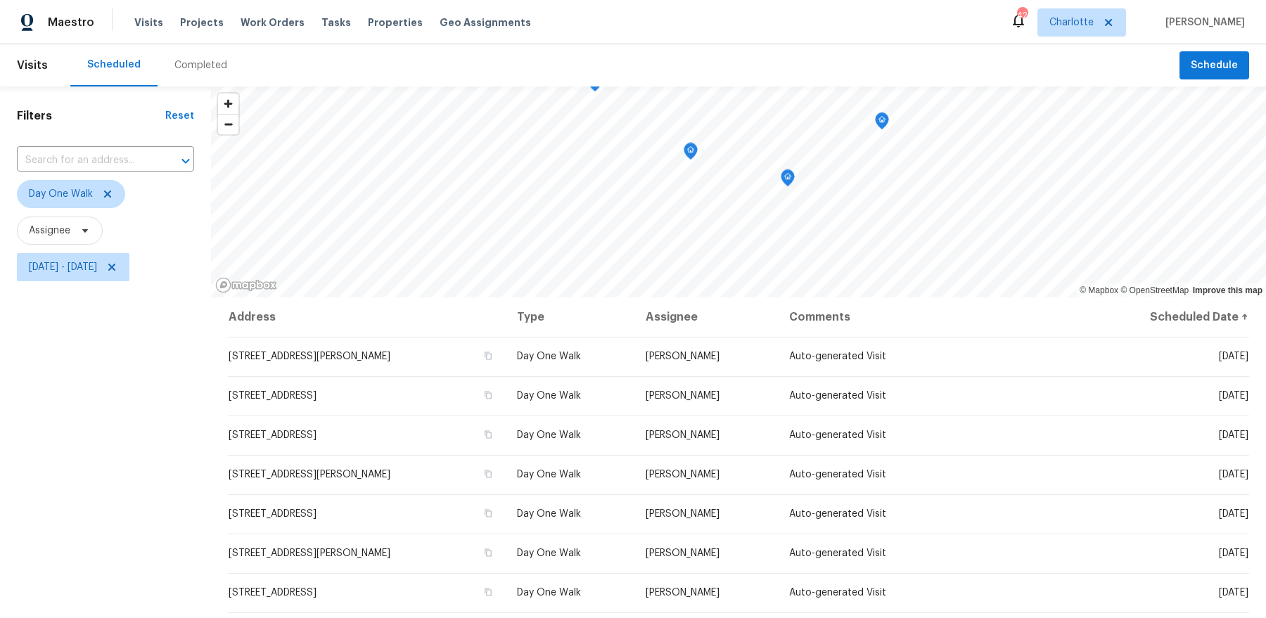
click at [170, 393] on div "Filters Reset ​ Day One Walk Assignee Mon, Sep 29 - Fri, Oct 03" at bounding box center [105, 440] width 211 height 706
click at [68, 274] on span "Mon, Sep 29 - Fri, Oct 03" at bounding box center [73, 267] width 113 height 28
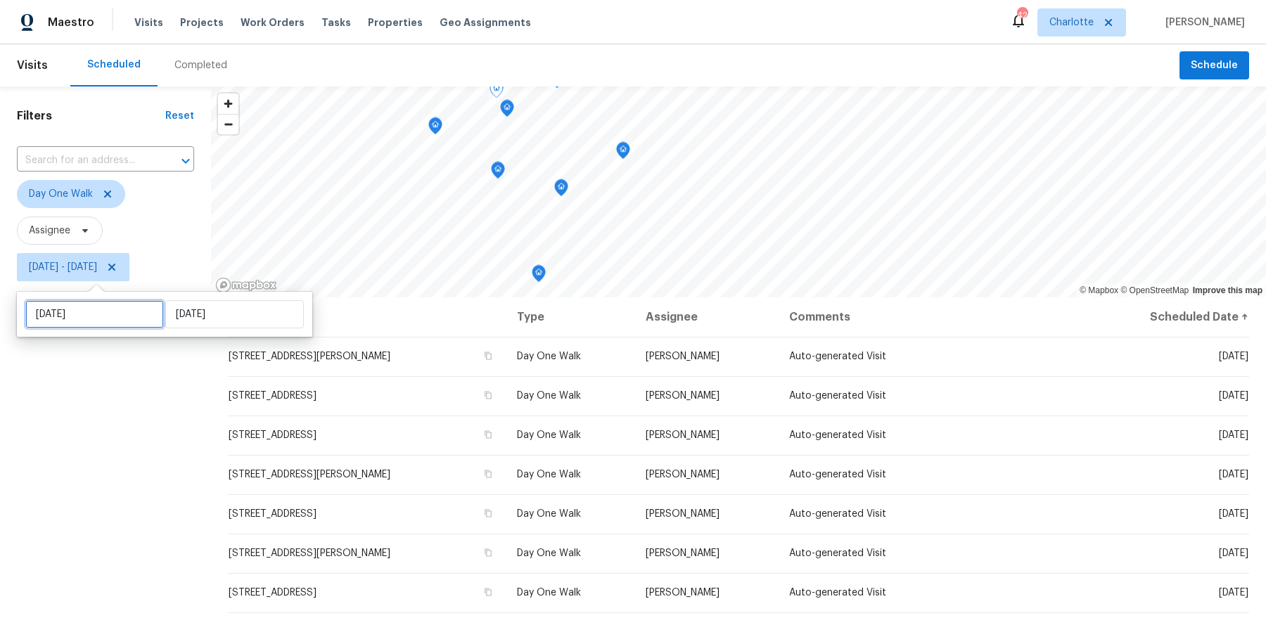
click at [72, 313] on input "[DATE]" at bounding box center [94, 314] width 139 height 28
select select "8"
select select "2025"
select select "9"
select select "2025"
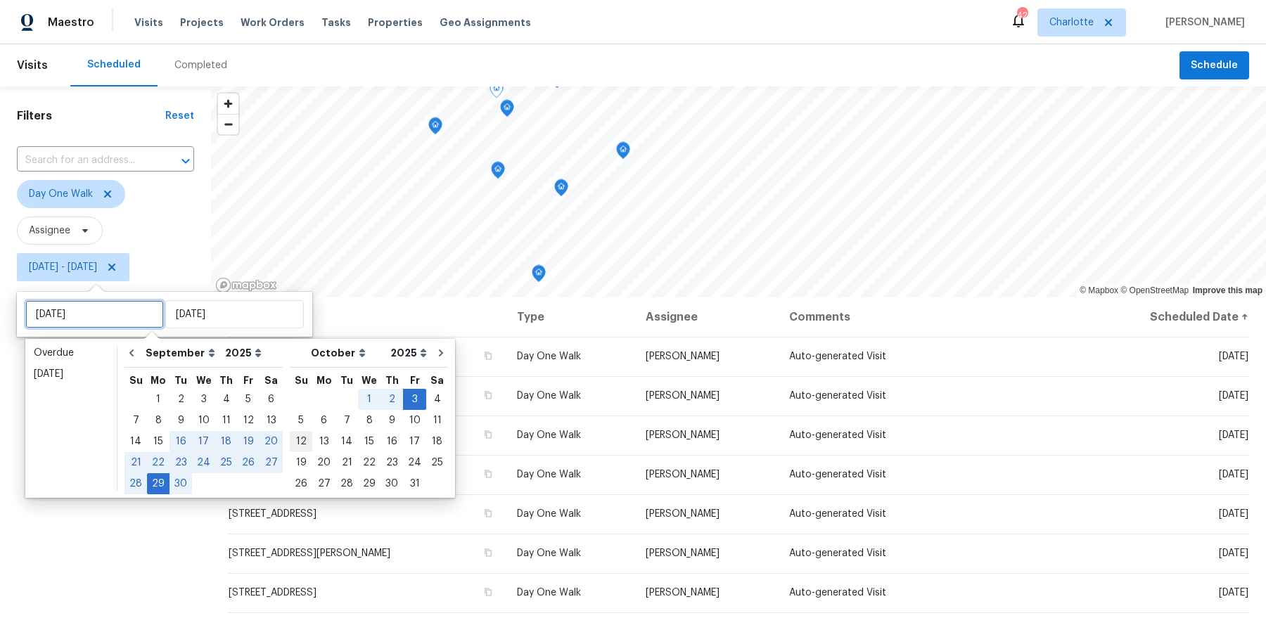
type input "[DATE]"
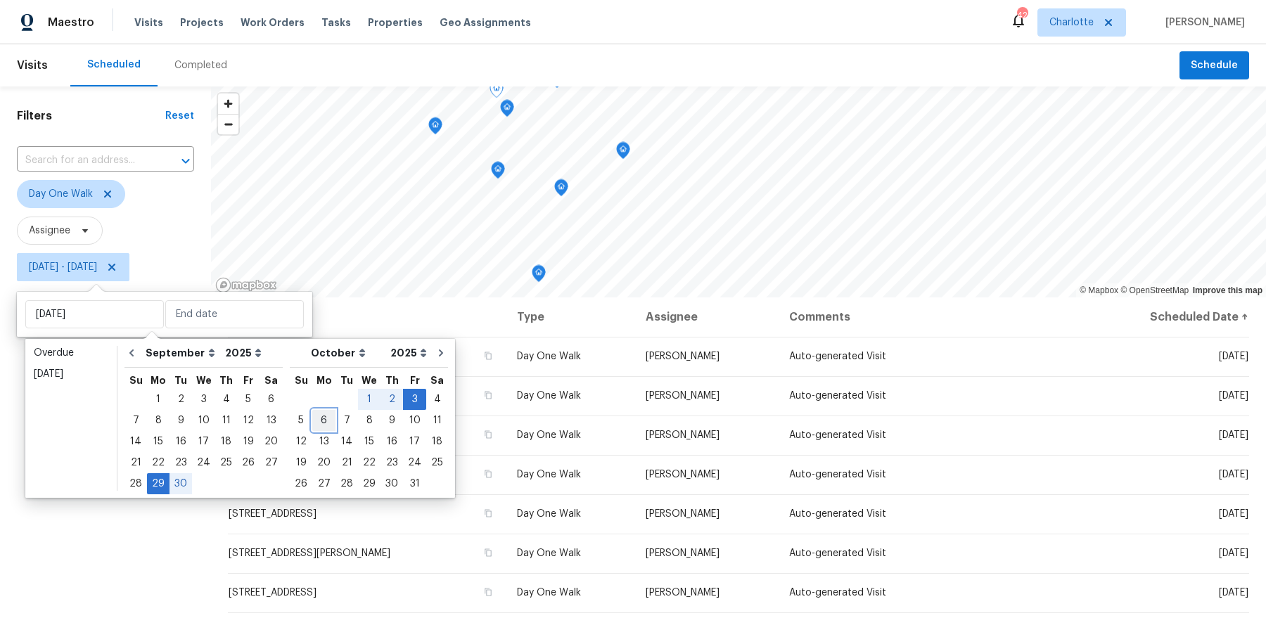
click at [315, 426] on div "6" at bounding box center [323, 421] width 23 height 20
type input "Mon, Oct 06"
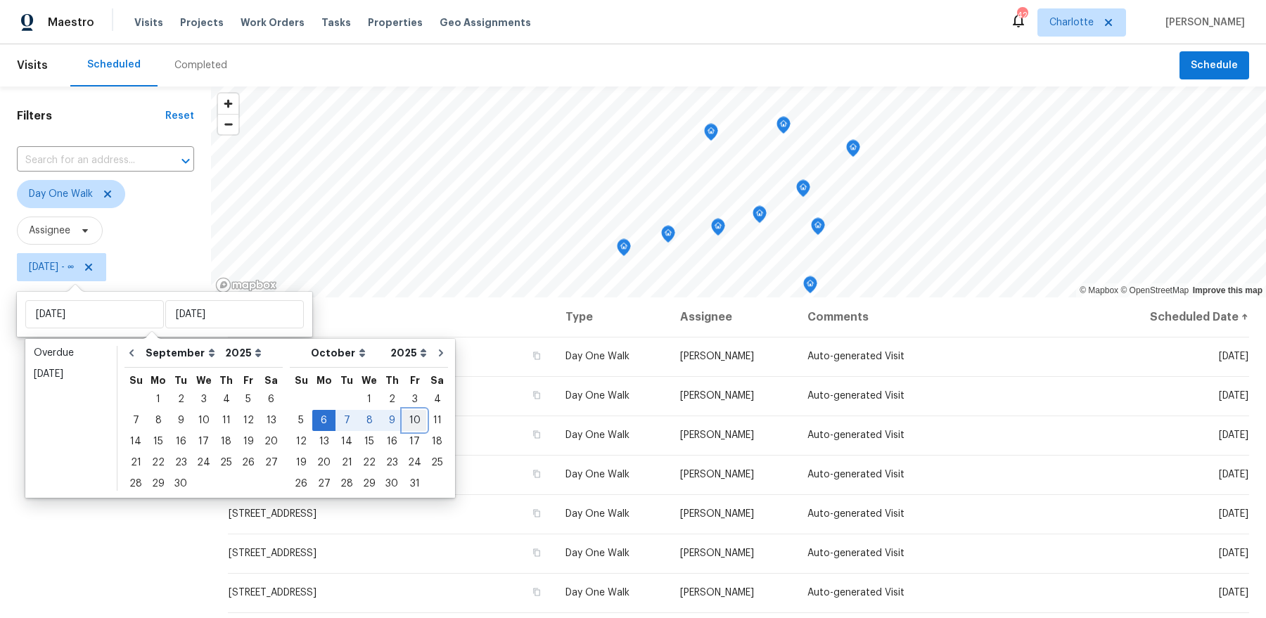
click at [403, 424] on div "10" at bounding box center [414, 421] width 23 height 20
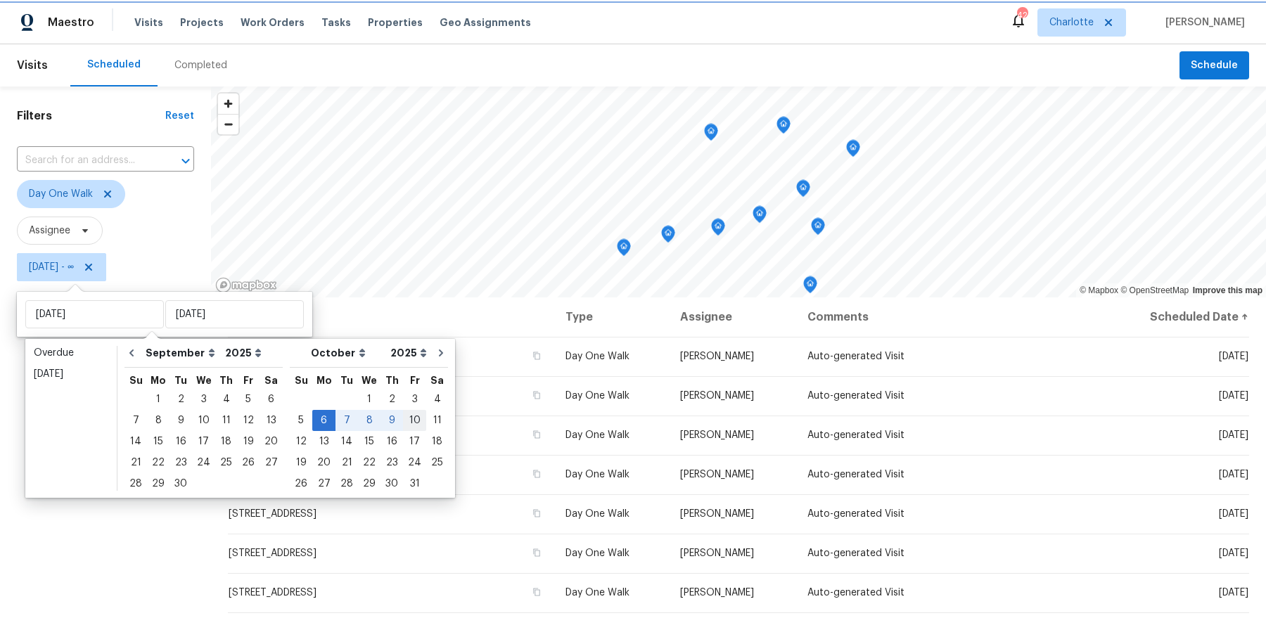
type input "Fri, Oct 10"
